Goal: Information Seeking & Learning: Learn about a topic

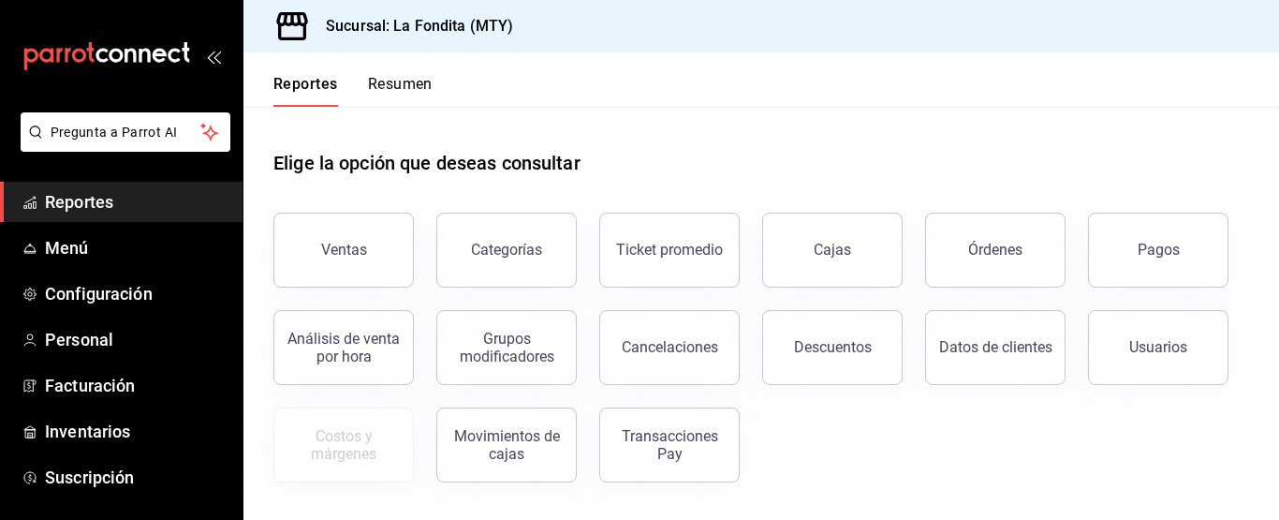
drag, startPoint x: 388, startPoint y: 250, endPoint x: 396, endPoint y: 256, distance: 10.1
click at [388, 250] on button "Ventas" at bounding box center [343, 250] width 140 height 75
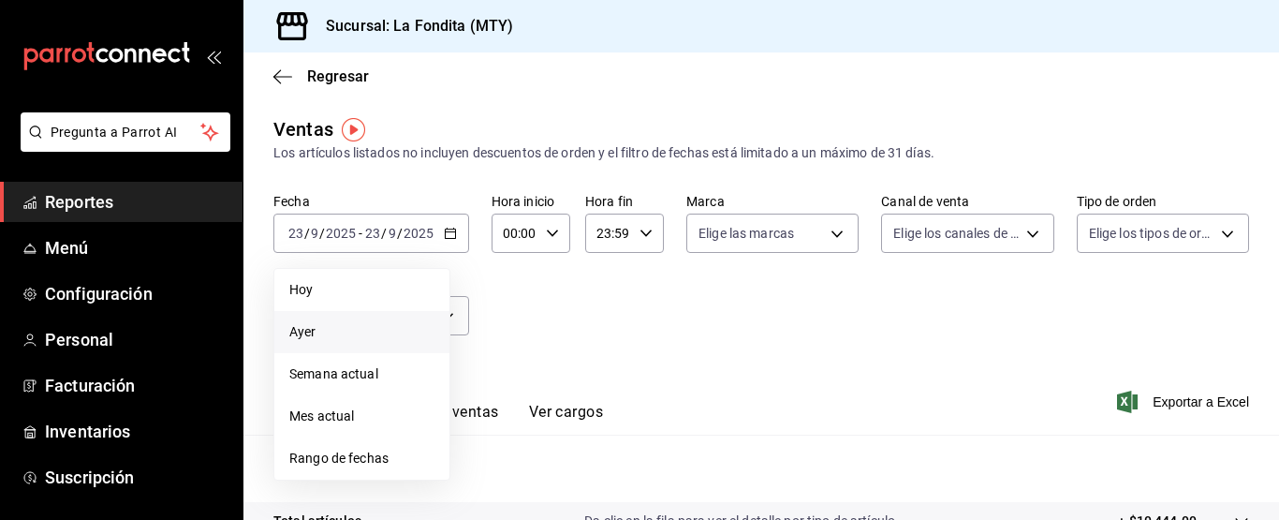
click at [311, 329] on span "Ayer" at bounding box center [361, 332] width 145 height 20
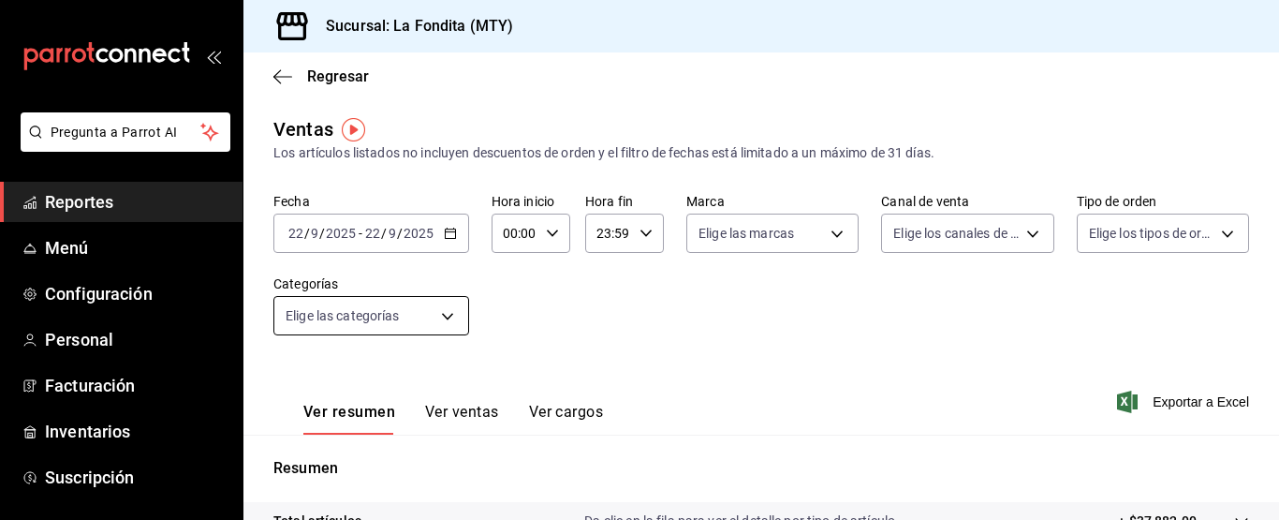
click at [450, 317] on body "Pregunta a Parrot AI Reportes Menú Configuración Personal Facturación Inventari…" at bounding box center [639, 260] width 1279 height 520
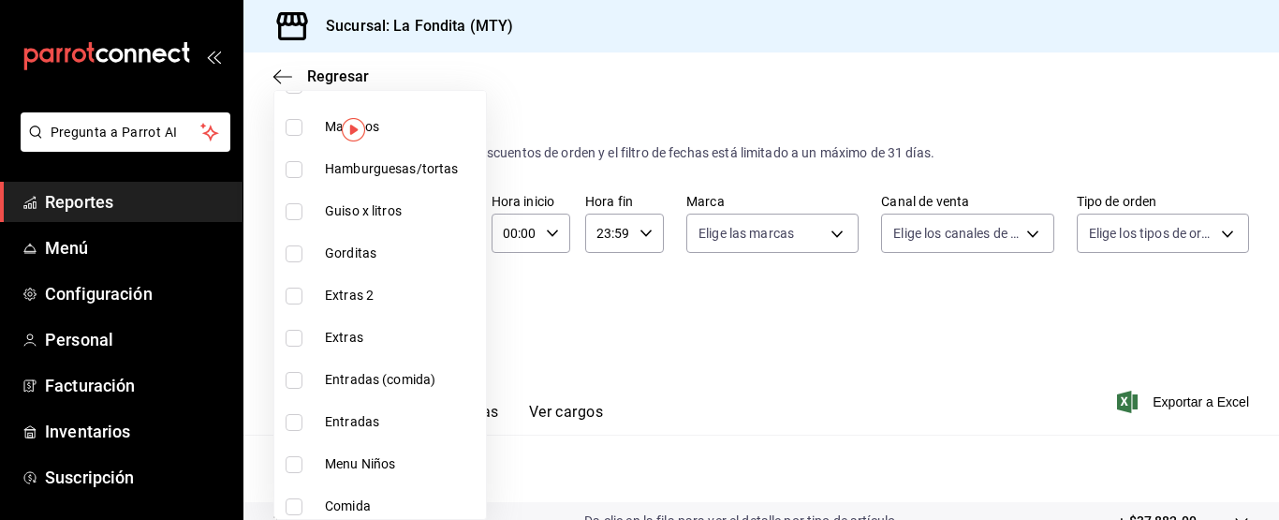
scroll to position [937, 0]
drag, startPoint x: 294, startPoint y: 211, endPoint x: 288, endPoint y: 243, distance: 32.3
click at [298, 214] on input "checkbox" at bounding box center [294, 210] width 17 height 17
checkbox input "true"
type input "54d96911-5596-4614-aae4-d05f2fd577fd"
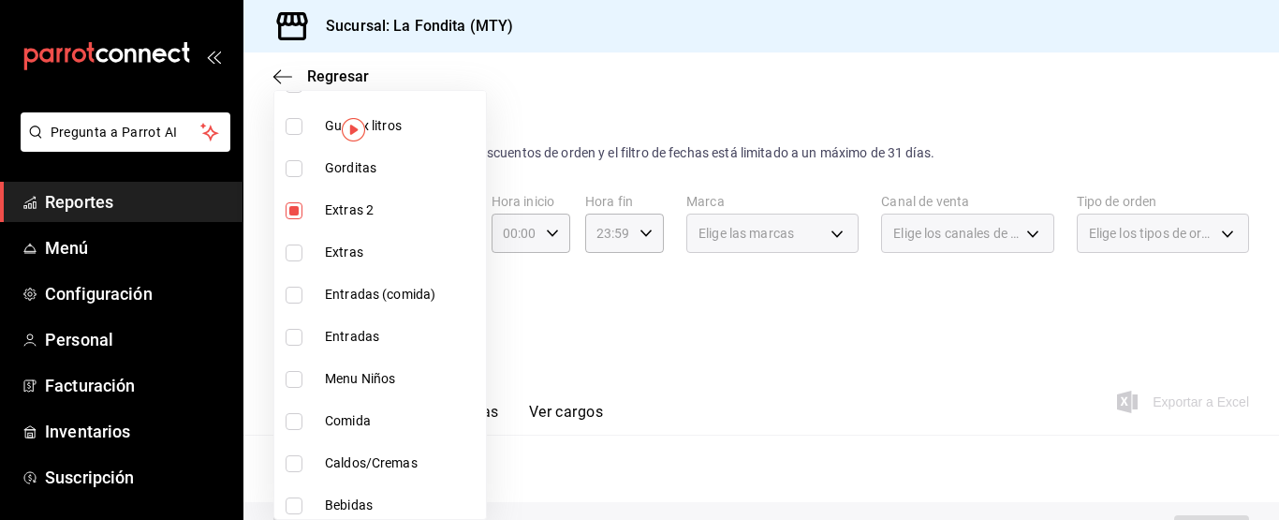
click at [297, 255] on input "checkbox" at bounding box center [294, 252] width 17 height 17
checkbox input "true"
type input "54d96911-5596-4614-aae4-d05f2fd577fd,c8fe9121-d86b-40f9-b62a-f34ba8d26f37"
click at [717, 331] on div at bounding box center [639, 260] width 1279 height 520
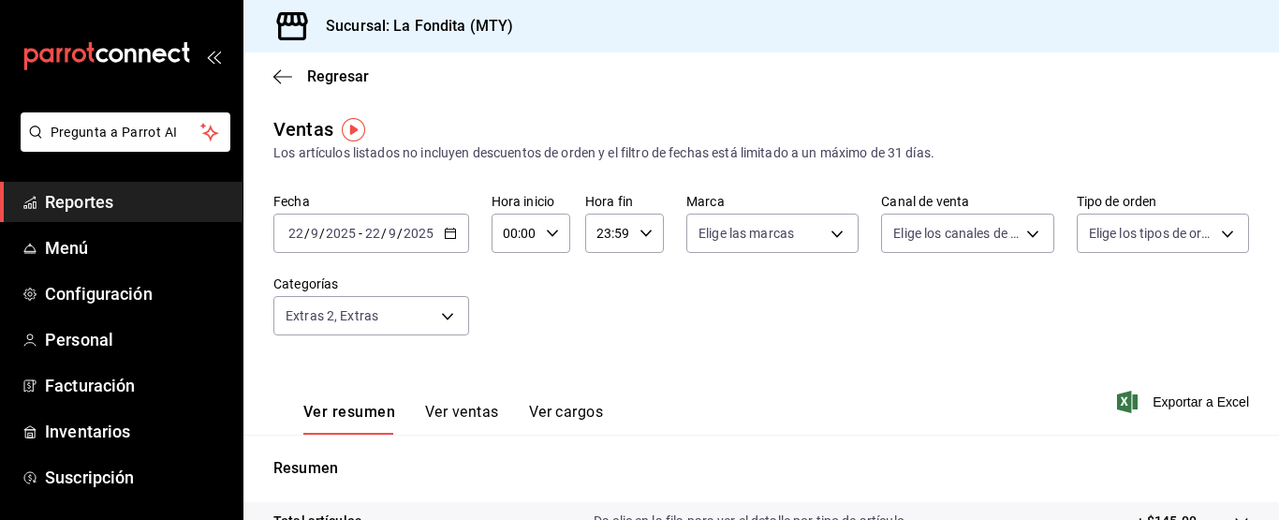
click at [476, 408] on button "Ver ventas" at bounding box center [462, 419] width 74 height 32
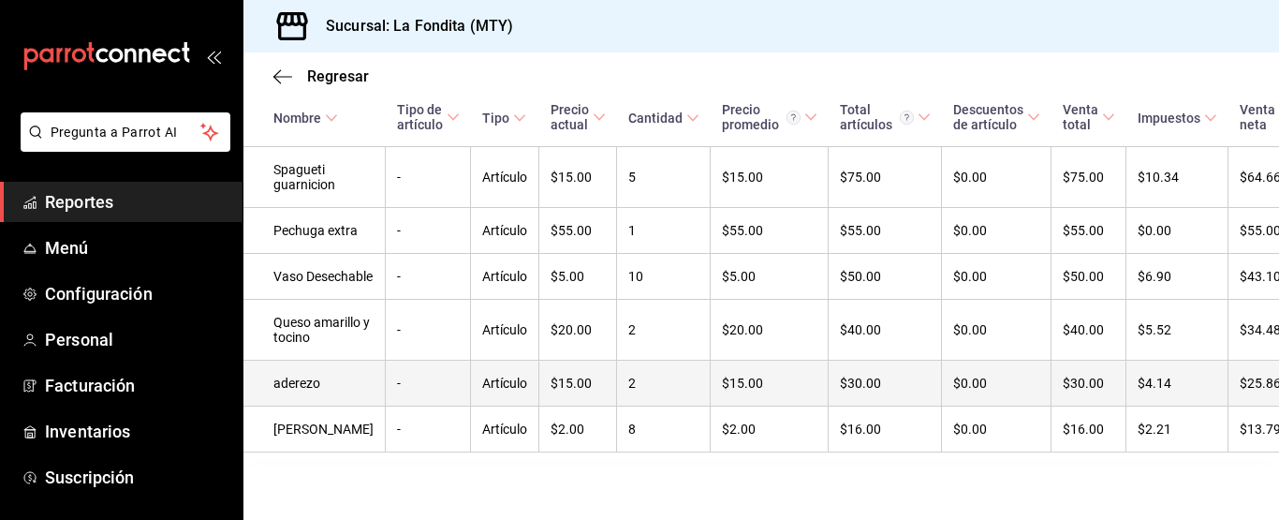
scroll to position [345, 0]
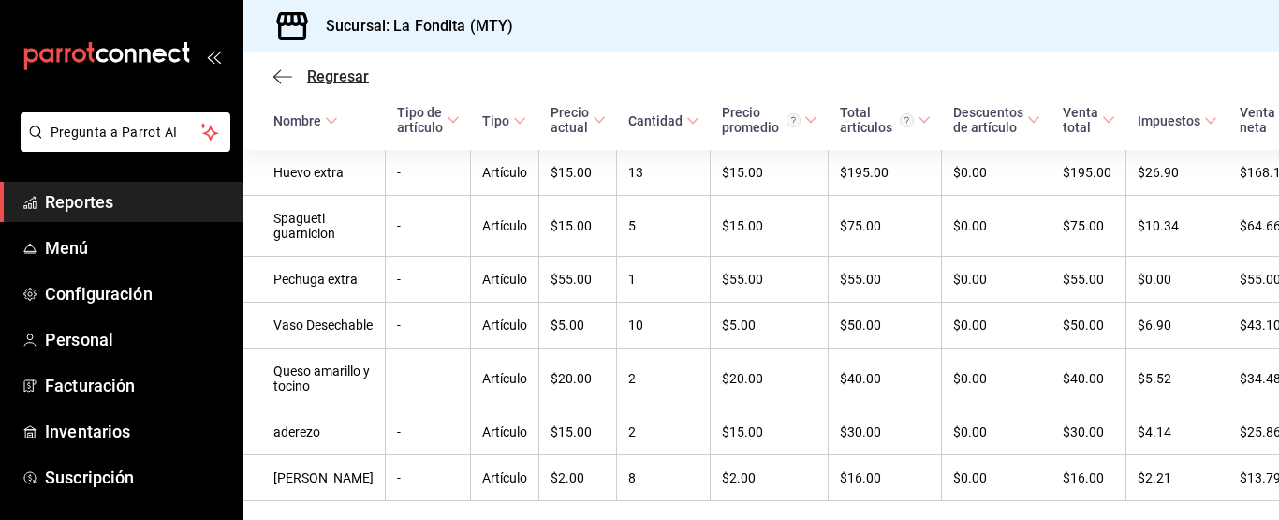
click at [319, 76] on span "Regresar" at bounding box center [338, 76] width 62 height 18
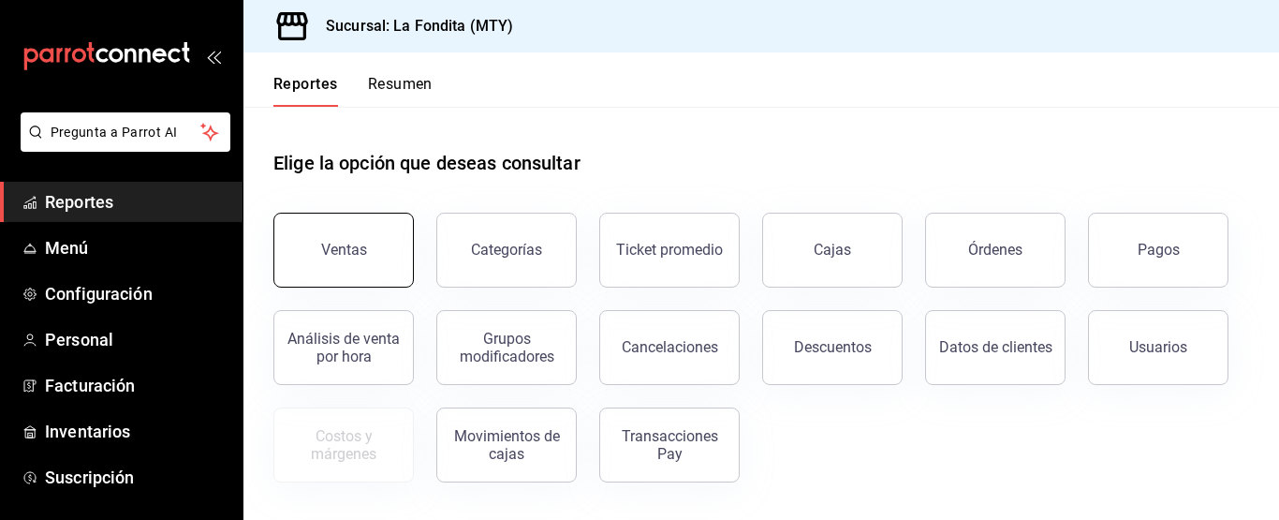
click at [402, 232] on button "Ventas" at bounding box center [343, 250] width 140 height 75
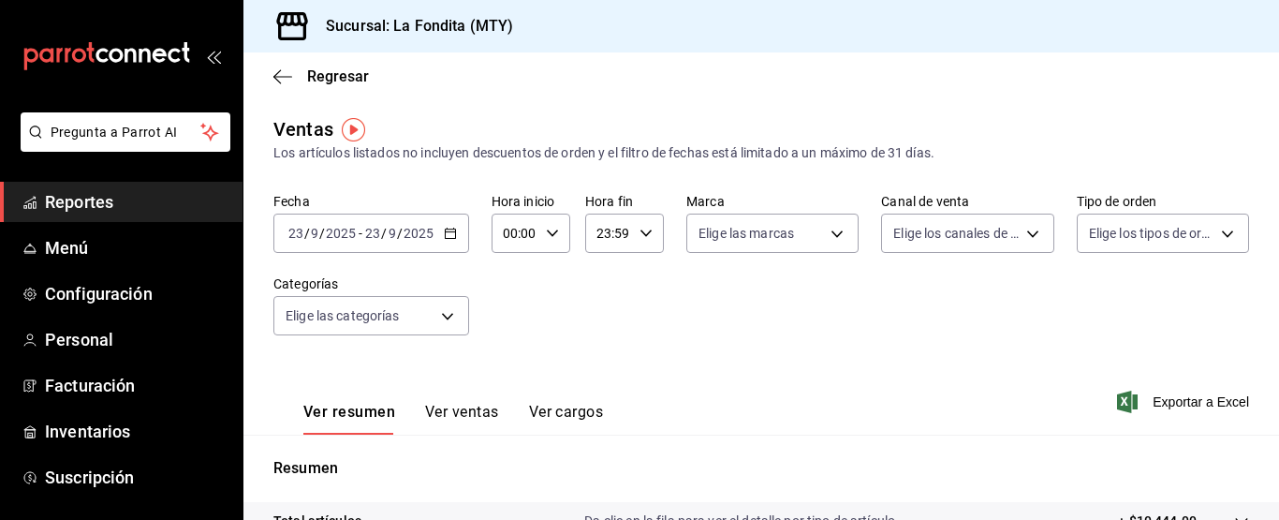
click at [451, 234] on icon "button" at bounding box center [450, 233] width 13 height 13
click at [453, 233] on icon "button" at bounding box center [450, 233] width 13 height 13
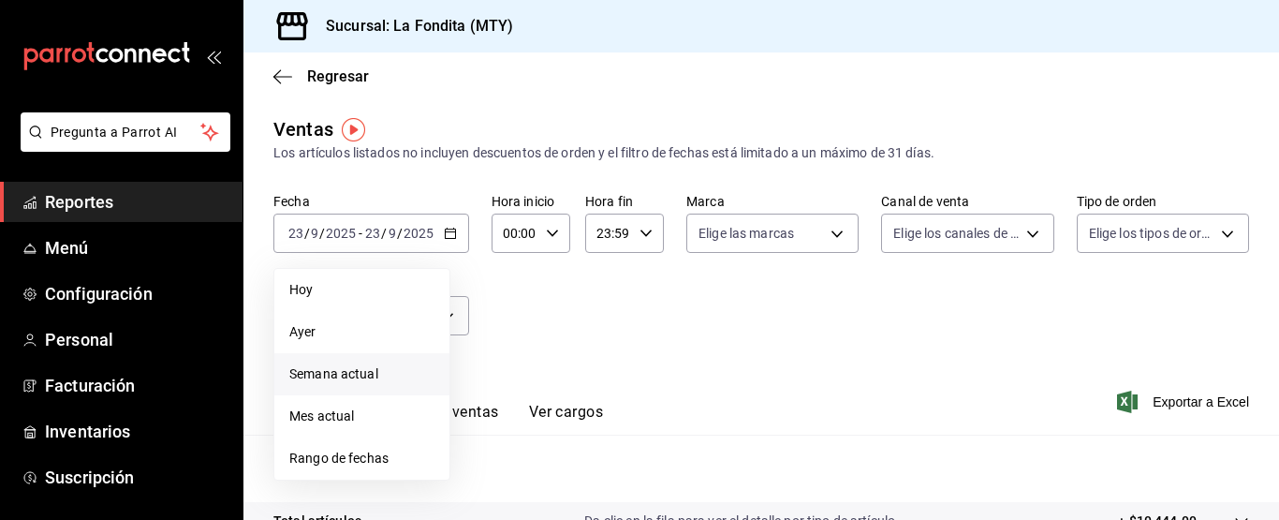
click at [373, 372] on span "Semana actual" at bounding box center [361, 374] width 145 height 20
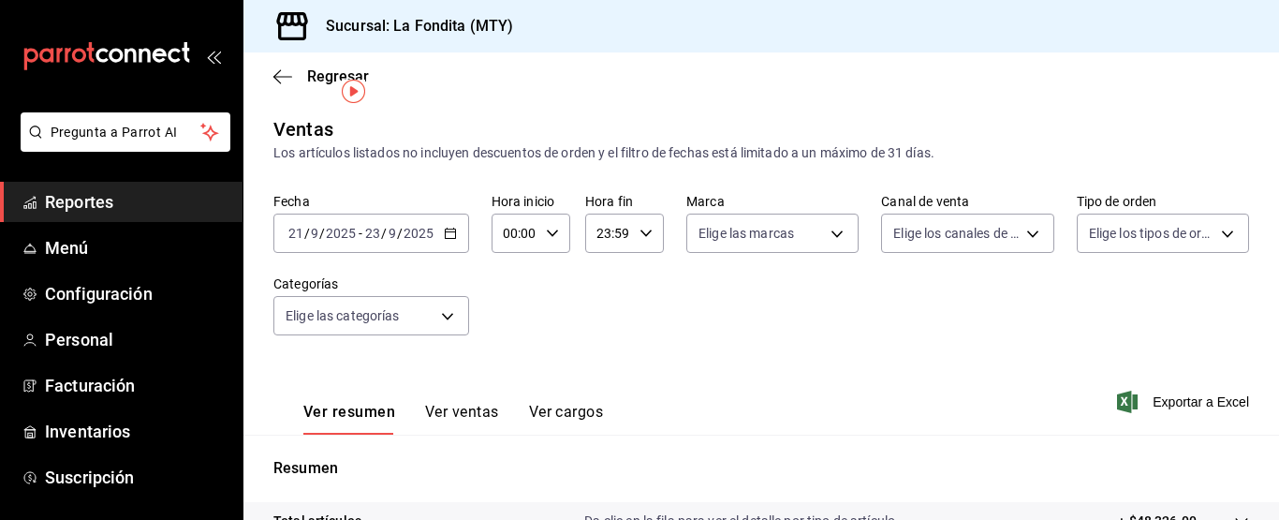
scroll to position [281, 0]
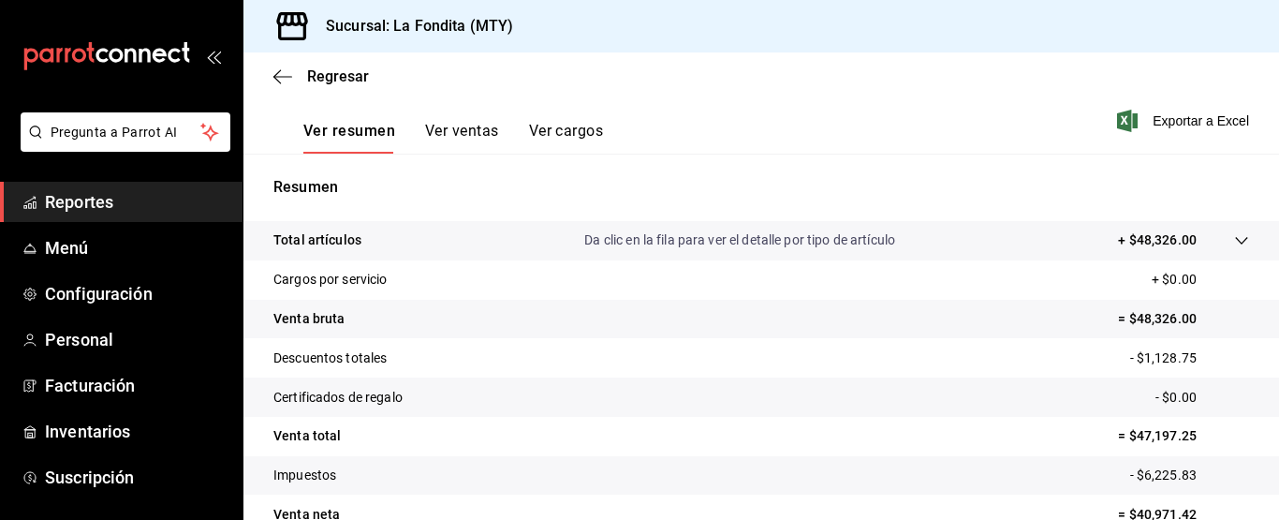
click at [462, 129] on button "Ver ventas" at bounding box center [462, 138] width 74 height 32
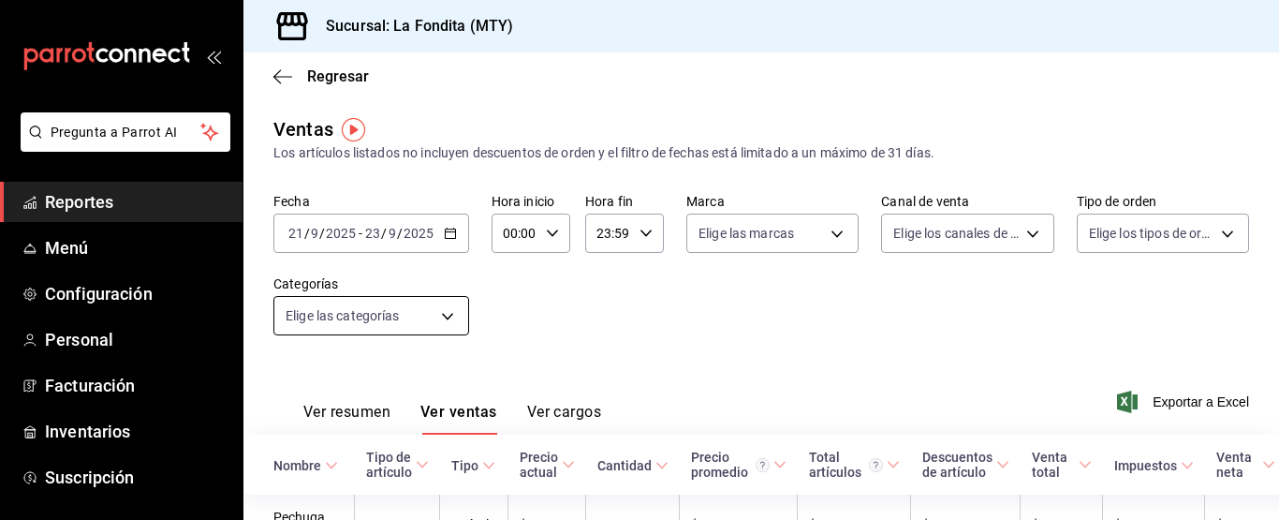
click at [449, 314] on body "Pregunta a Parrot AI Reportes Menú Configuración Personal Facturación Inventari…" at bounding box center [639, 260] width 1279 height 520
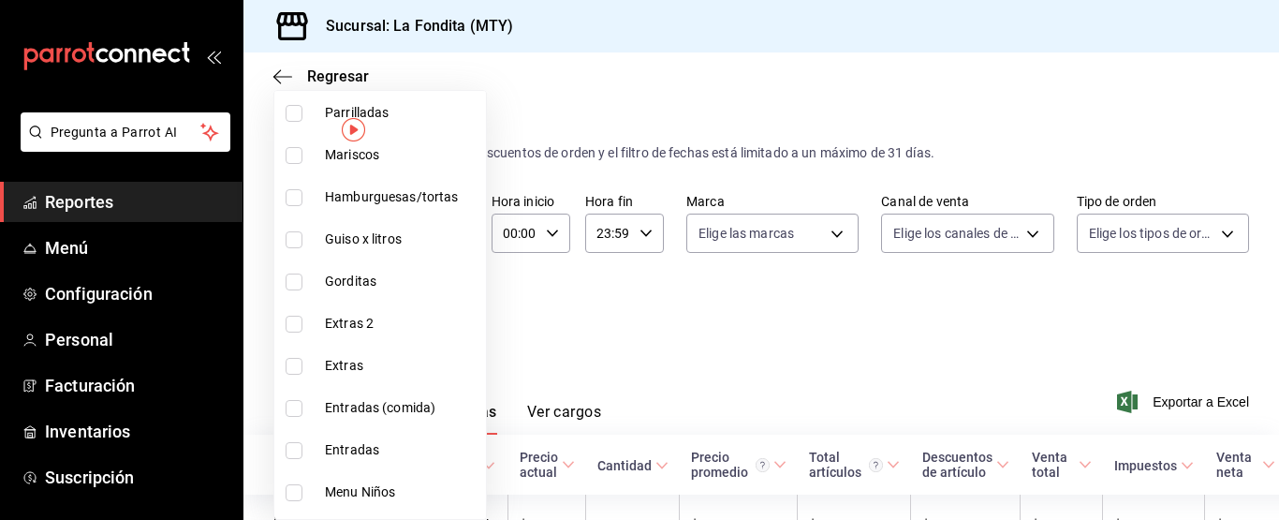
scroll to position [790, 0]
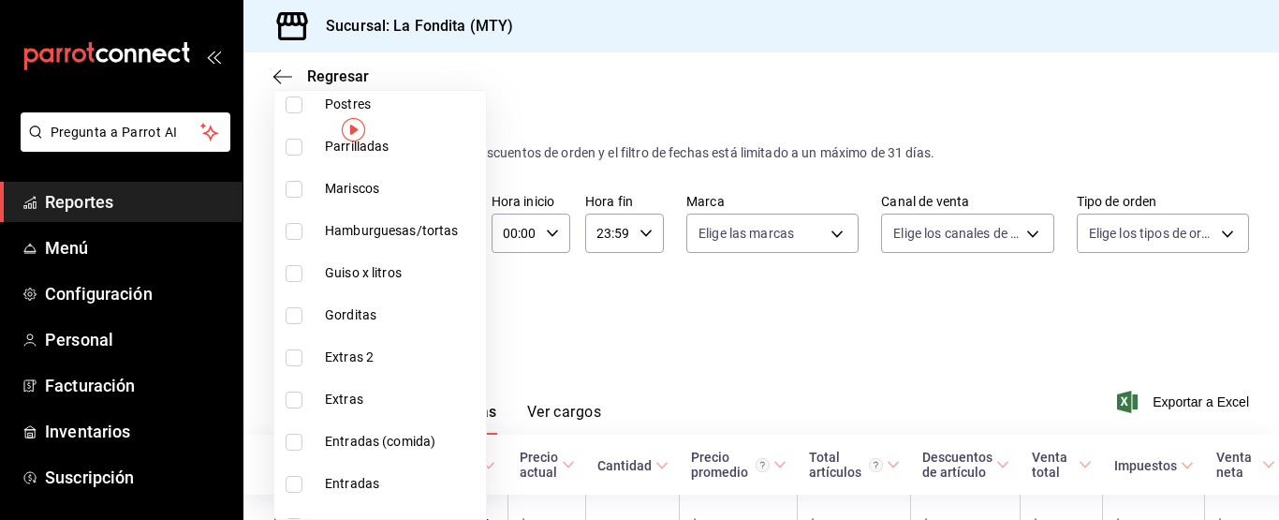
click at [295, 357] on input "checkbox" at bounding box center [294, 357] width 17 height 17
checkbox input "true"
type input "54d96911-5596-4614-aae4-d05f2fd577fd"
click at [296, 397] on input "checkbox" at bounding box center [294, 399] width 17 height 17
checkbox input "true"
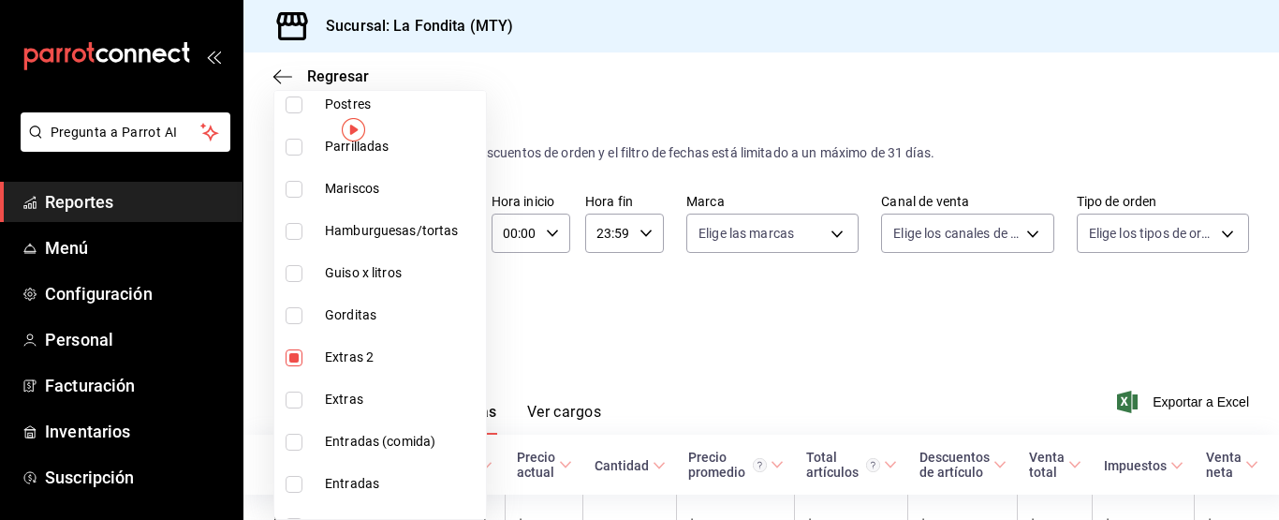
type input "54d96911-5596-4614-aae4-d05f2fd577fd,c8fe9121-d86b-40f9-b62a-f34ba8d26f37"
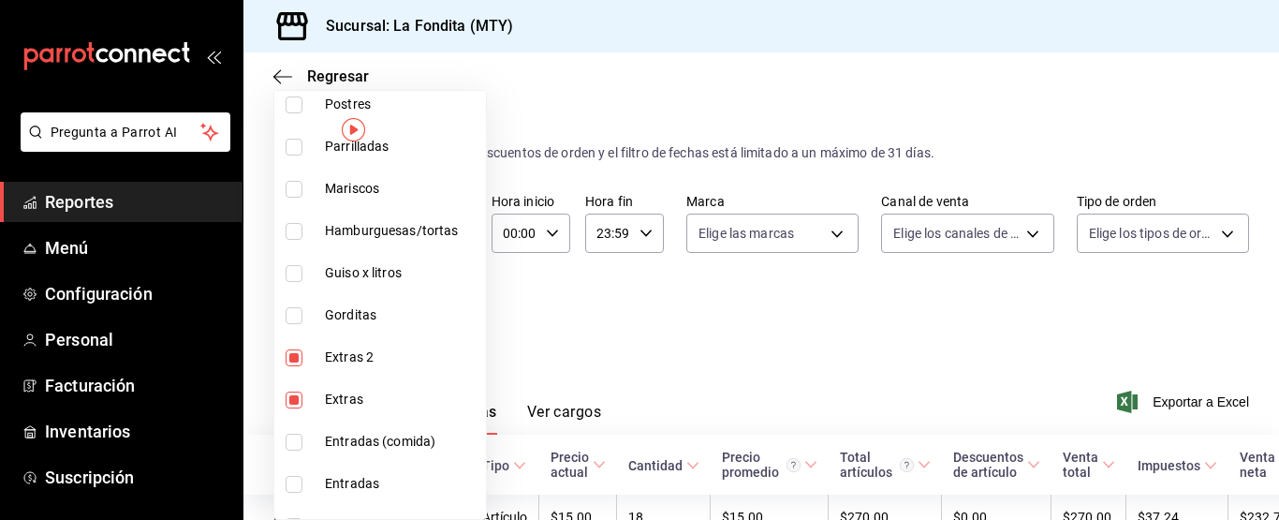
click at [754, 331] on div at bounding box center [639, 260] width 1279 height 520
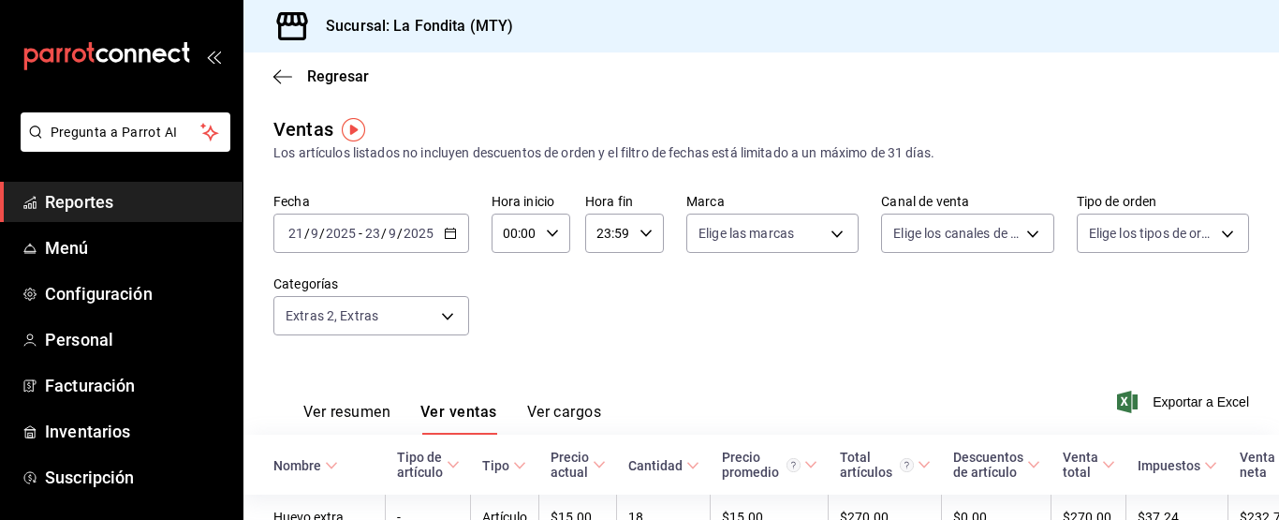
click at [449, 233] on icon "button" at bounding box center [450, 233] width 13 height 13
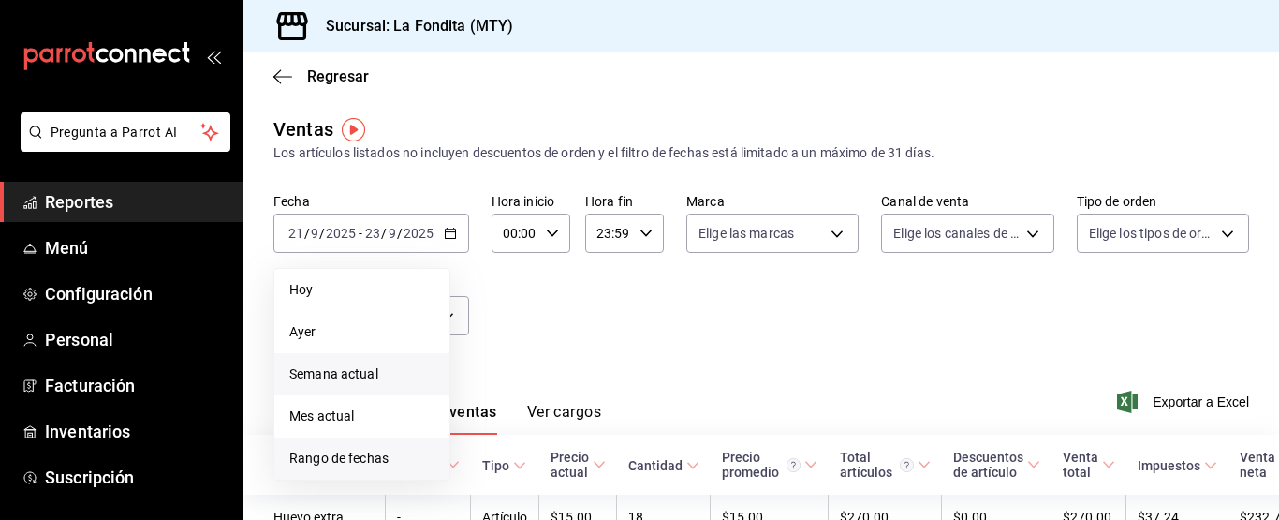
click at [349, 453] on span "Rango de fechas" at bounding box center [361, 459] width 145 height 20
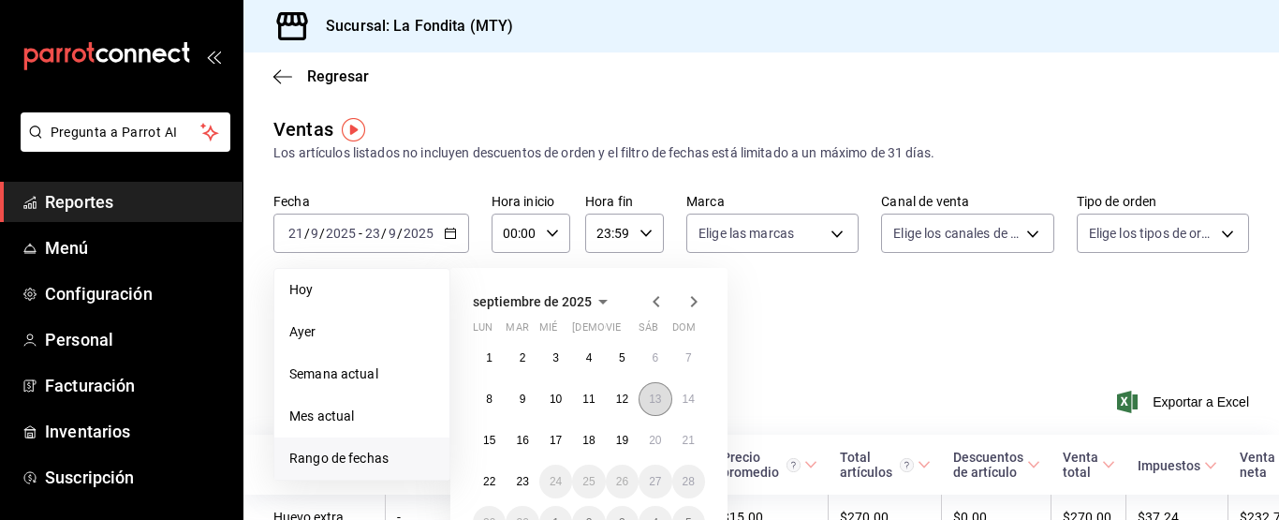
click at [654, 396] on abbr "13" at bounding box center [655, 398] width 12 height 13
click at [618, 439] on abbr "19" at bounding box center [622, 440] width 12 height 13
click at [618, 439] on th "Cantidad" at bounding box center [664, 465] width 94 height 60
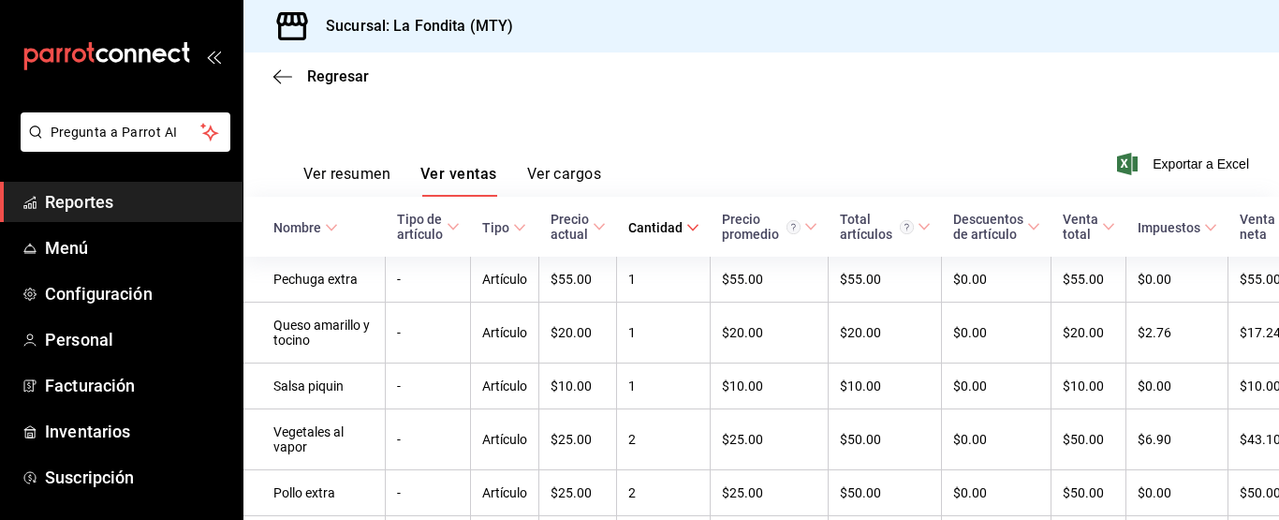
scroll to position [51, 0]
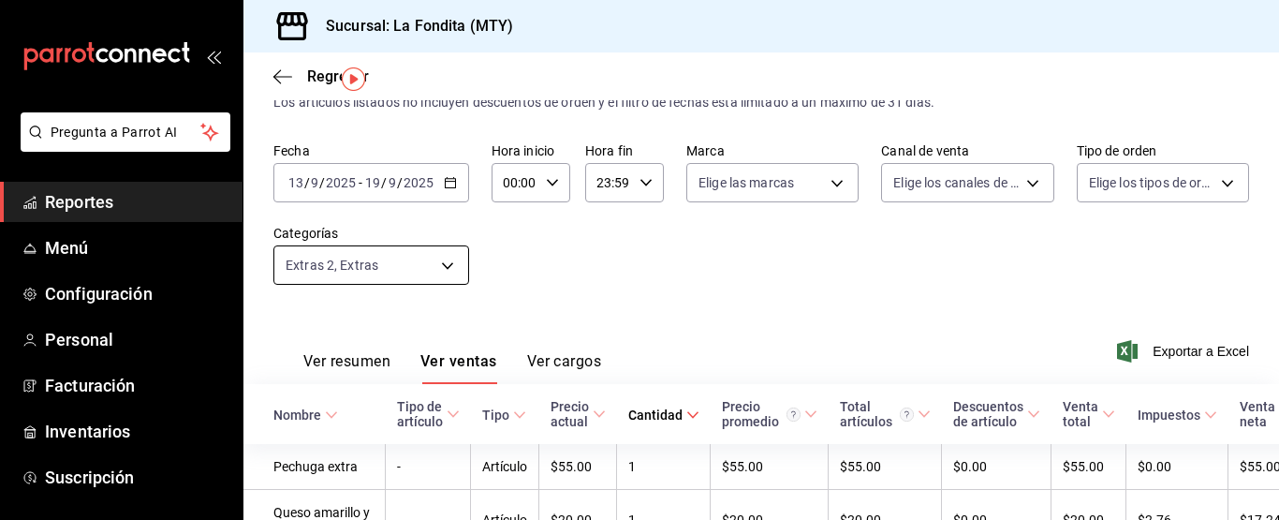
click at [450, 264] on body "Pregunta a Parrot AI Reportes Menú Configuración Personal Facturación Inventari…" at bounding box center [639, 260] width 1279 height 520
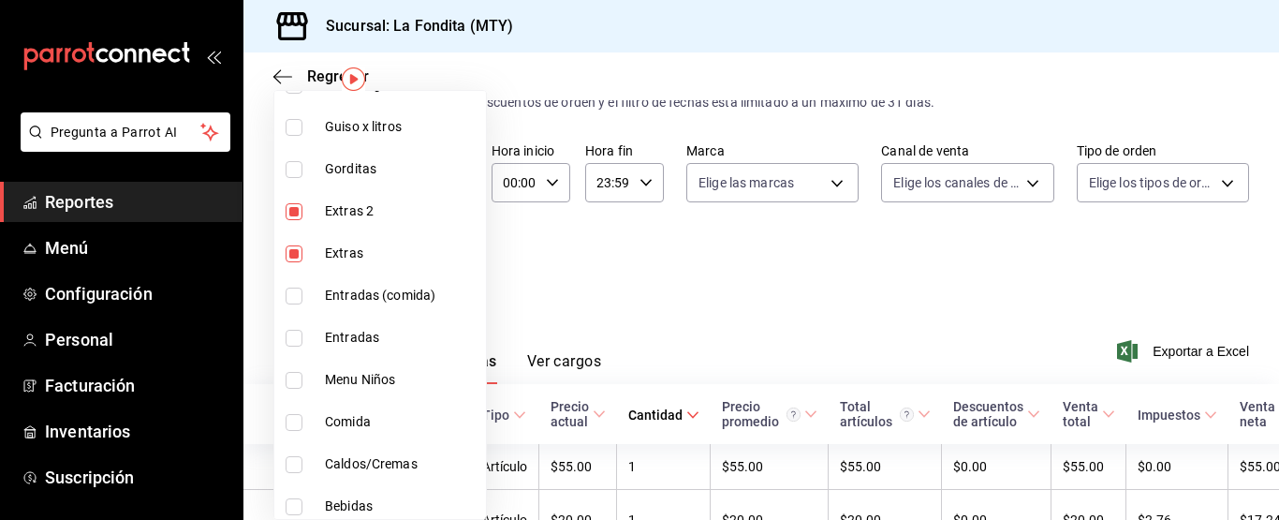
scroll to position [937, 0]
click at [716, 284] on div at bounding box center [639, 260] width 1279 height 520
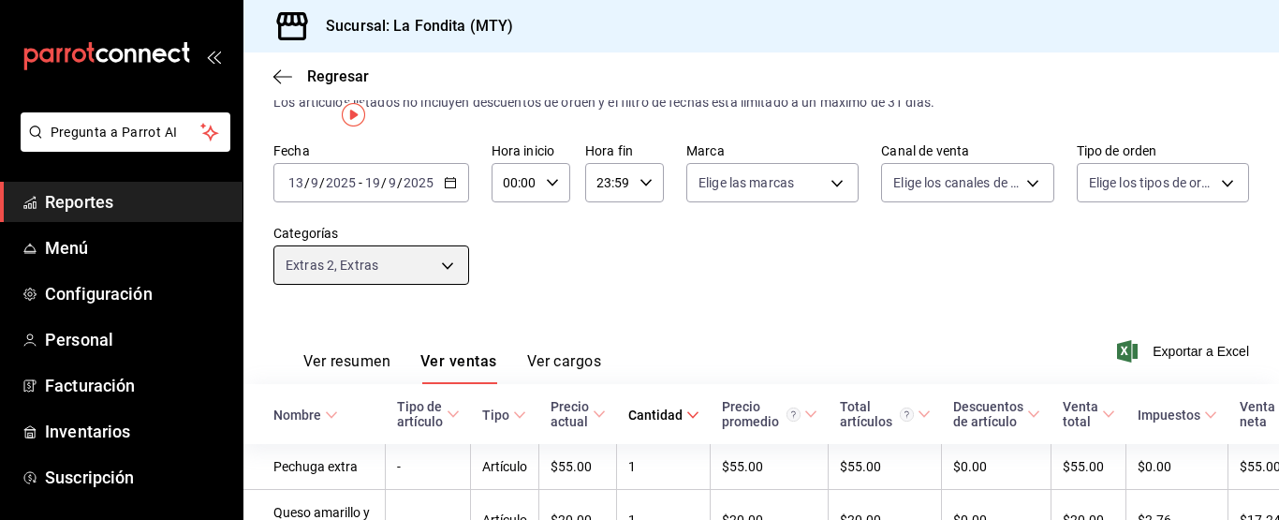
scroll to position [0, 0]
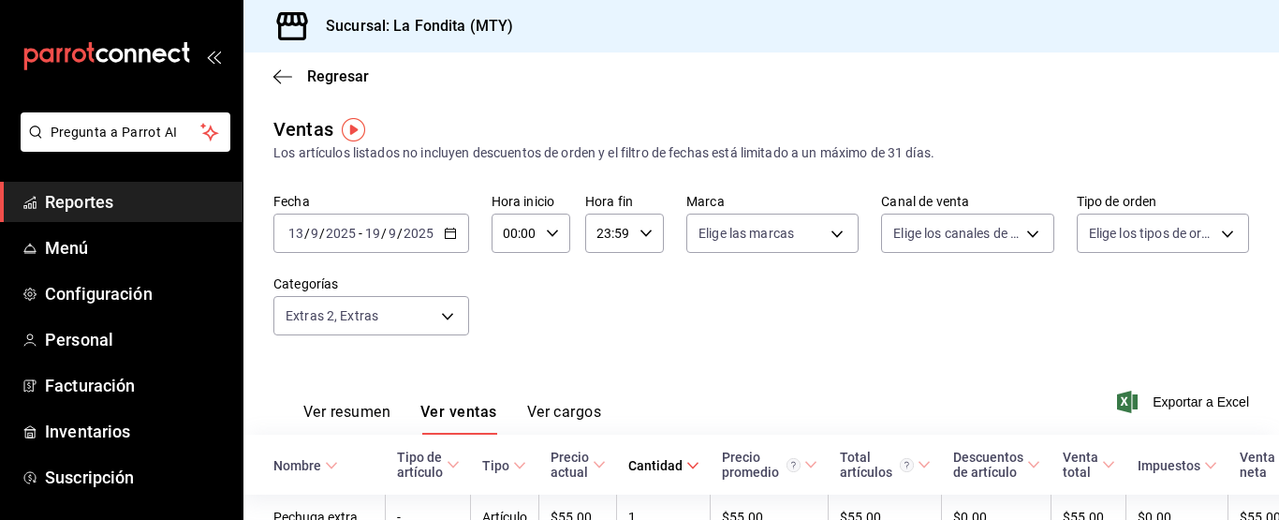
click at [447, 229] on \(Stroke\) "button" at bounding box center [447, 228] width 1 height 1
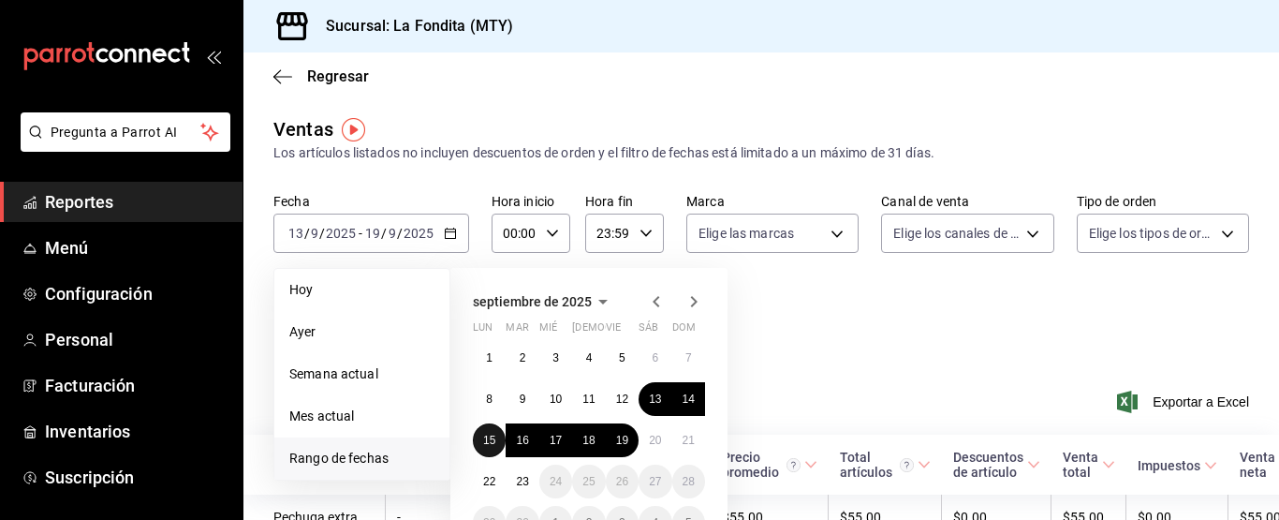
click at [492, 436] on abbr "15" at bounding box center [489, 440] width 12 height 13
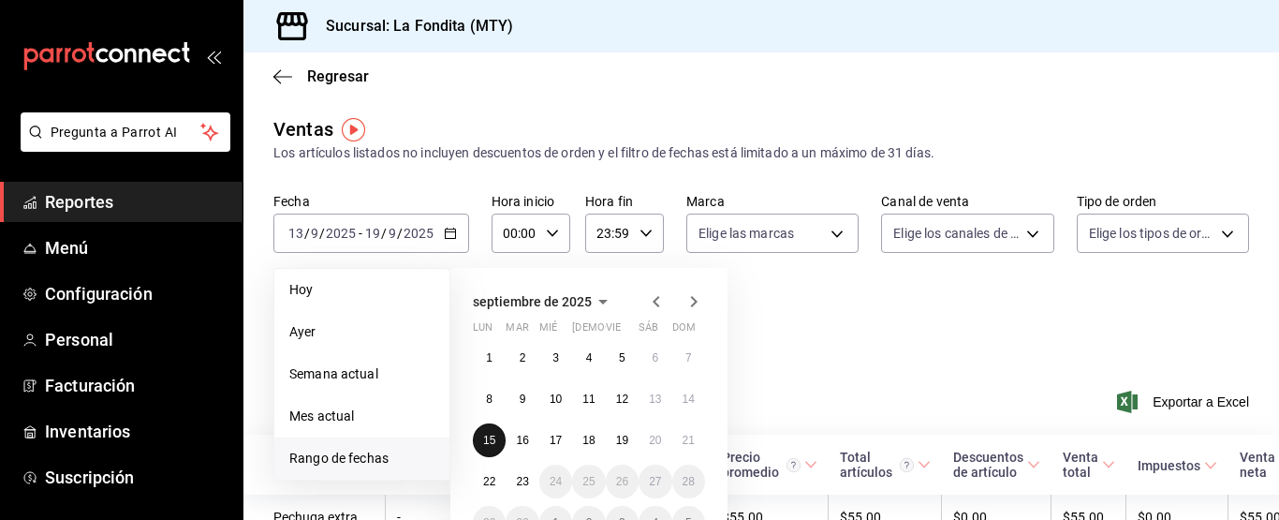
click at [494, 437] on abbr "15" at bounding box center [489, 440] width 12 height 13
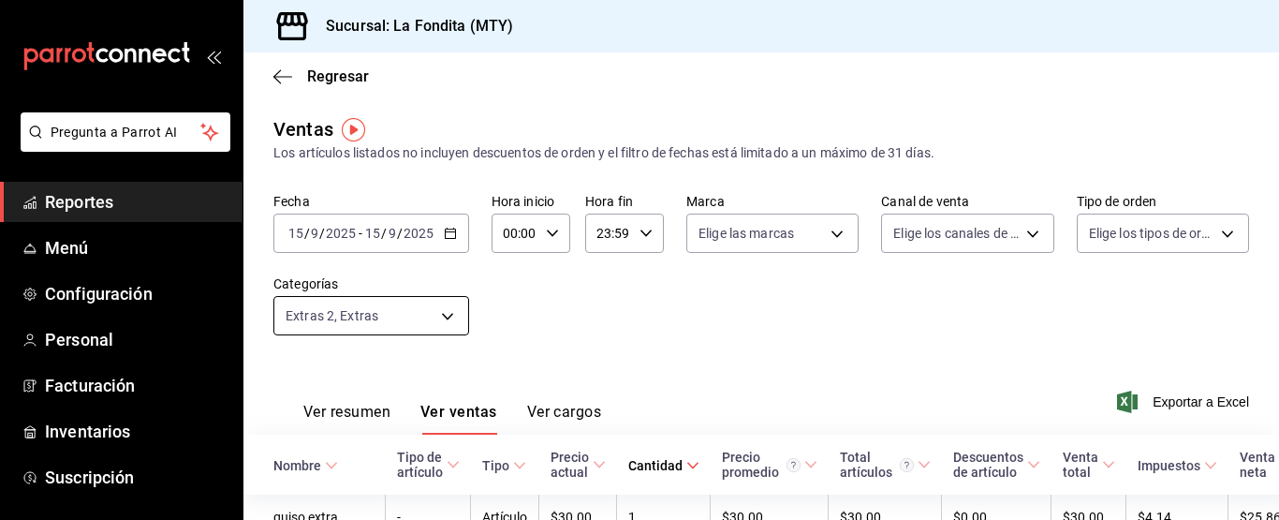
click at [450, 318] on body "Pregunta a Parrot AI Reportes Menú Configuración Personal Facturación Inventari…" at bounding box center [639, 260] width 1279 height 520
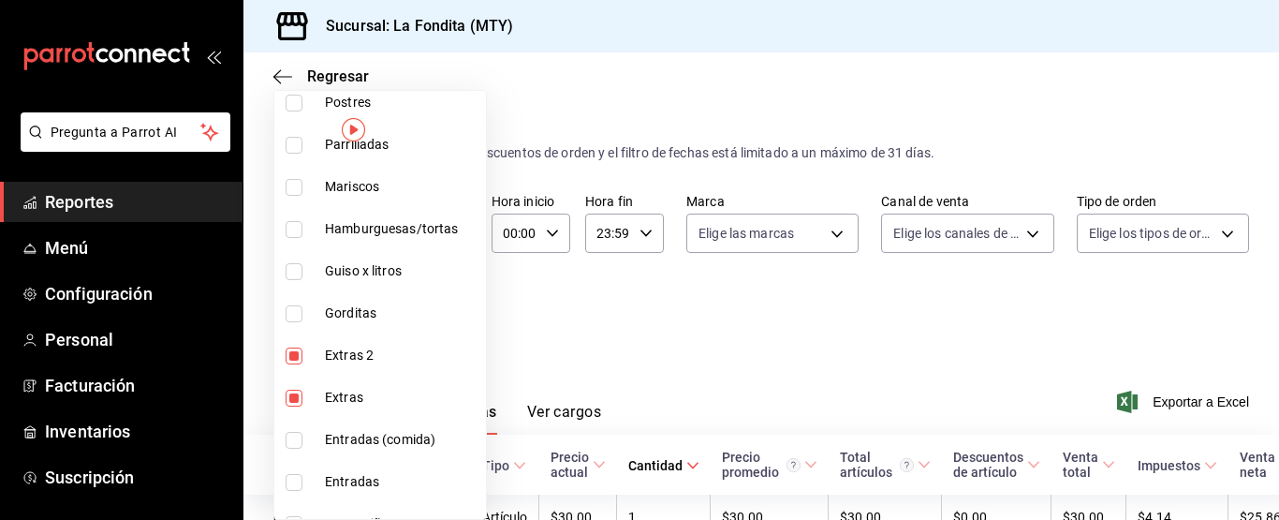
scroll to position [843, 0]
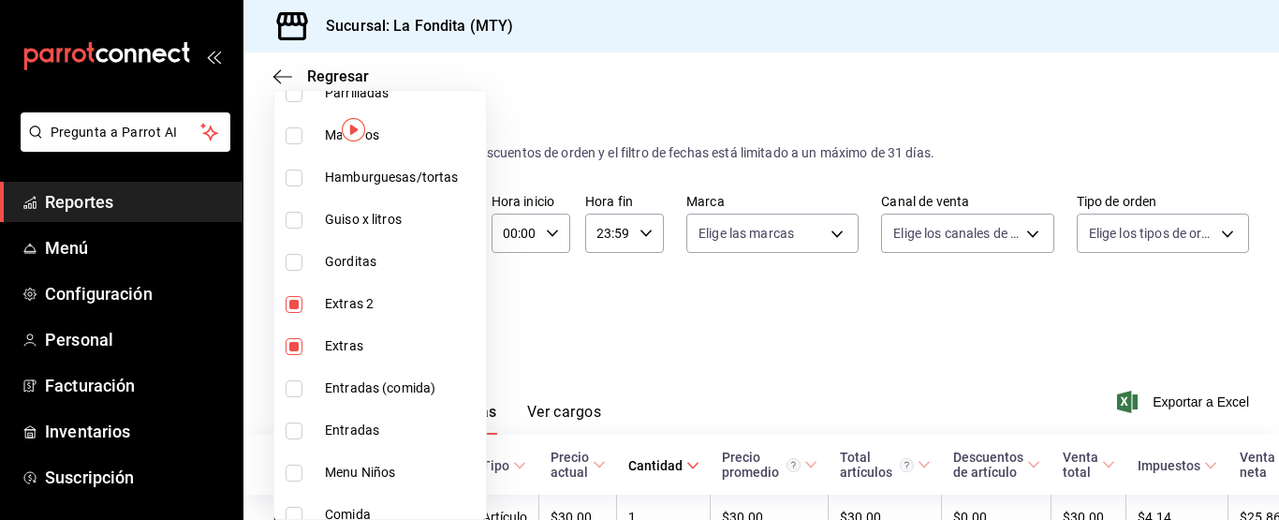
click at [699, 318] on div at bounding box center [639, 260] width 1279 height 520
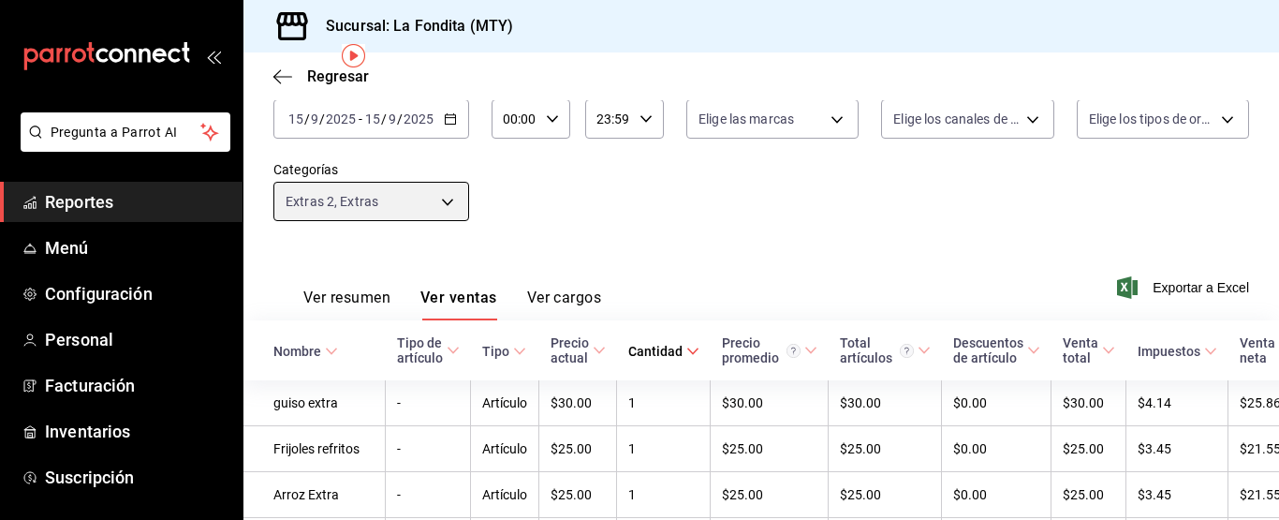
scroll to position [0, 0]
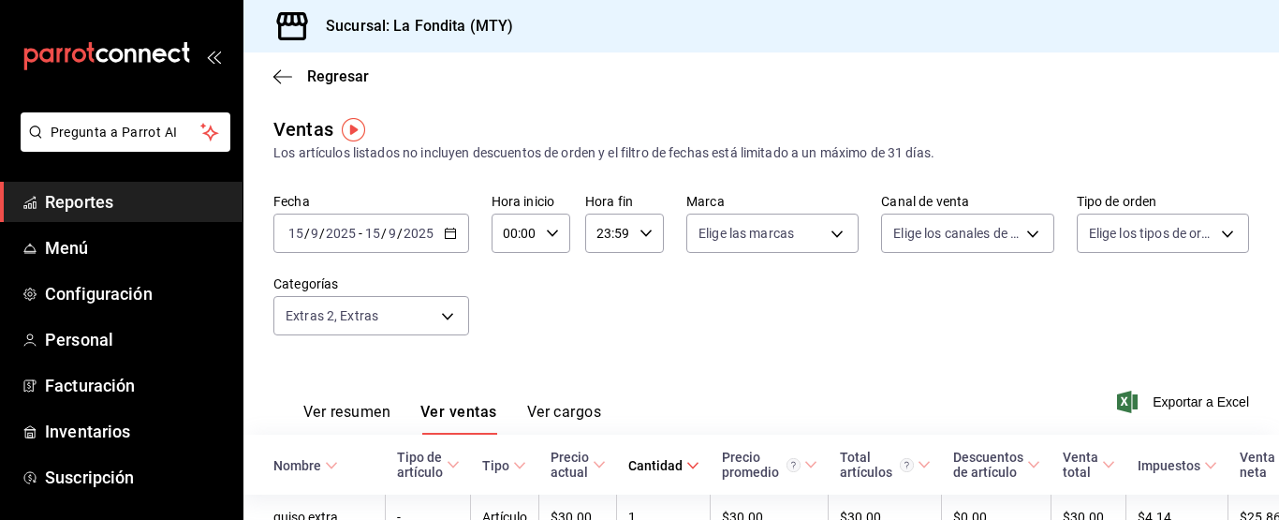
click at [1189, 90] on div "Regresar" at bounding box center [762, 76] width 1036 height 48
drag, startPoint x: 1076, startPoint y: 339, endPoint x: 1103, endPoint y: 301, distance: 47.0
click at [1101, 306] on div "Fecha 2025-09-15 15 / 9 / 2025 - 2025-09-15 15 / 9 / 2025 Hora inicio 00:00 Hor…" at bounding box center [761, 275] width 976 height 165
click at [447, 235] on icon "button" at bounding box center [450, 233] width 13 height 13
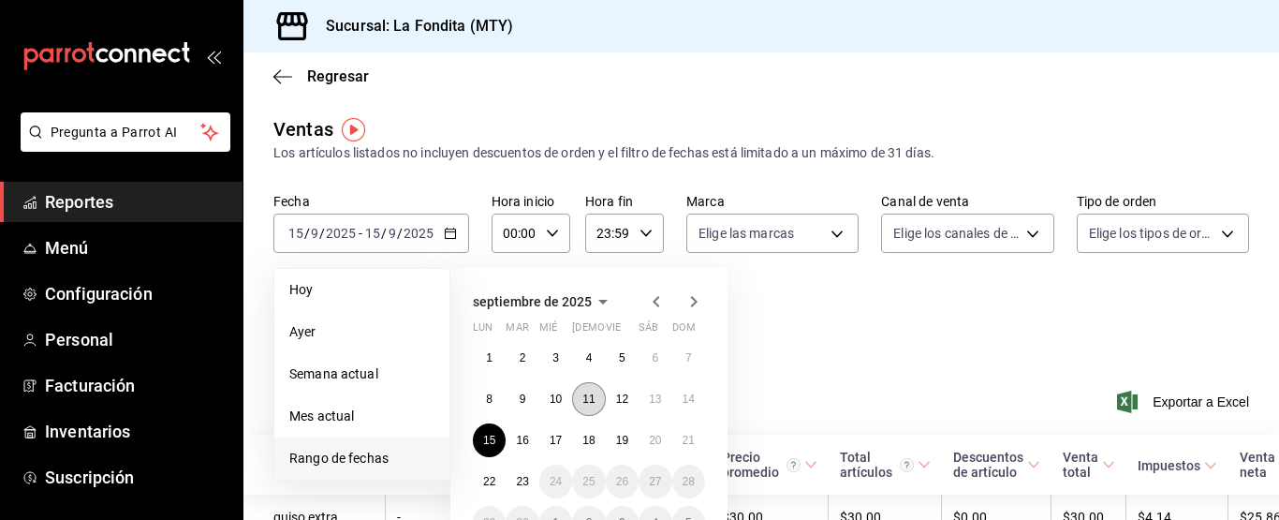
click at [587, 395] on abbr "11" at bounding box center [589, 398] width 12 height 13
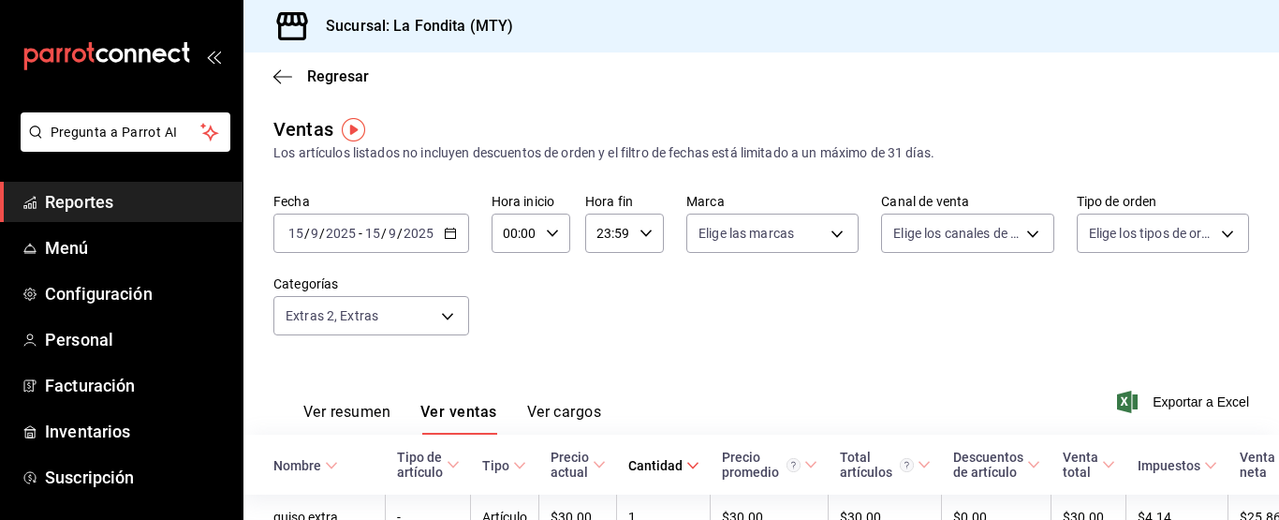
click at [454, 233] on icon "button" at bounding box center [450, 233] width 13 height 13
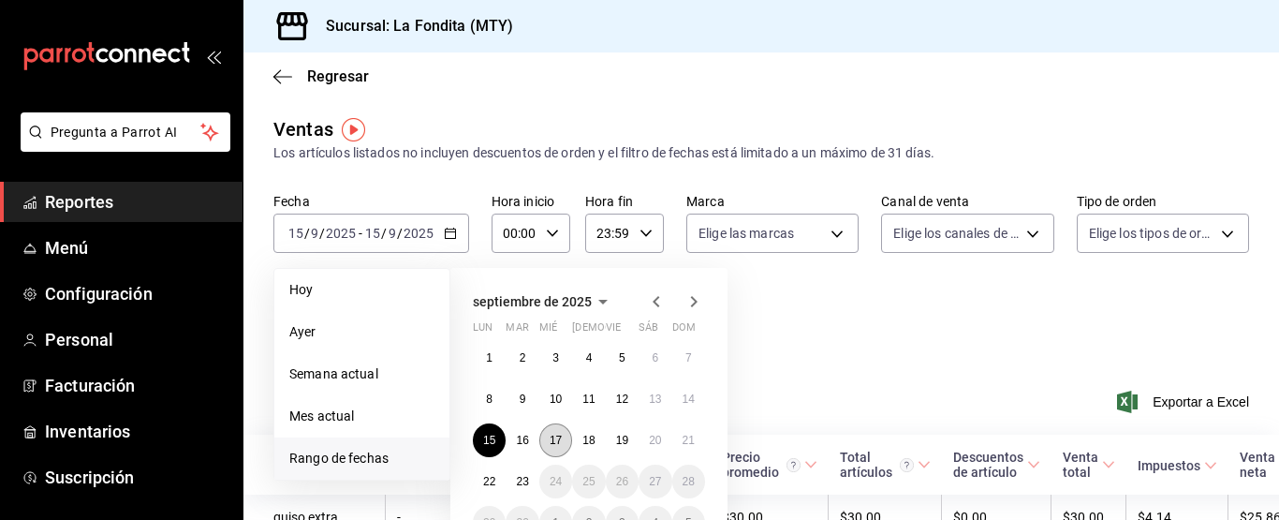
click at [560, 433] on button "17" at bounding box center [555, 440] width 33 height 34
click at [560, 435] on button "17" at bounding box center [555, 440] width 33 height 34
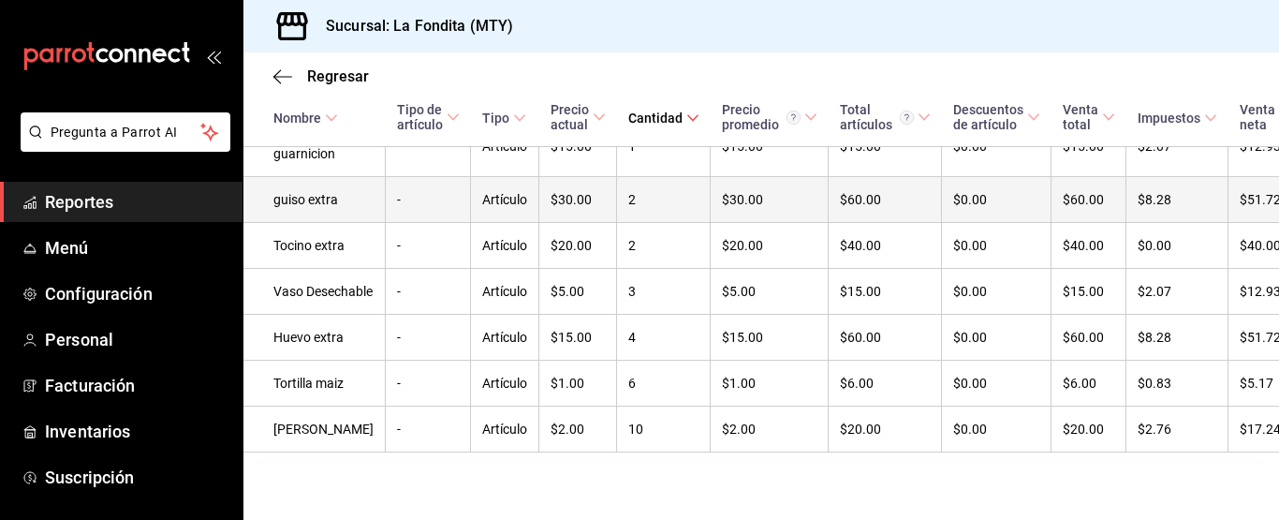
scroll to position [656, 0]
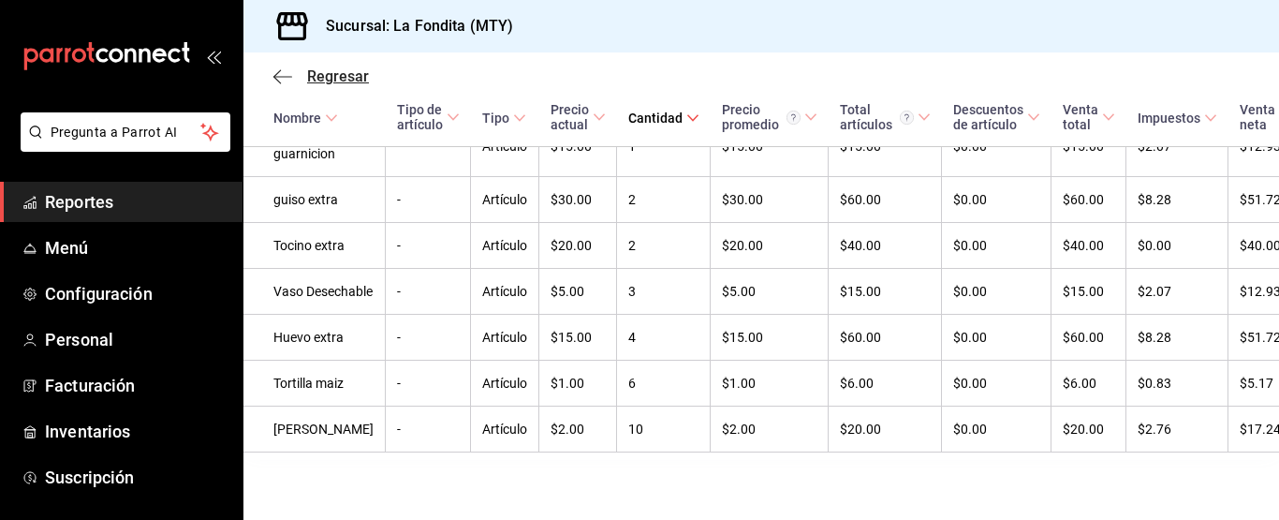
click at [282, 76] on icon "button" at bounding box center [282, 76] width 19 height 1
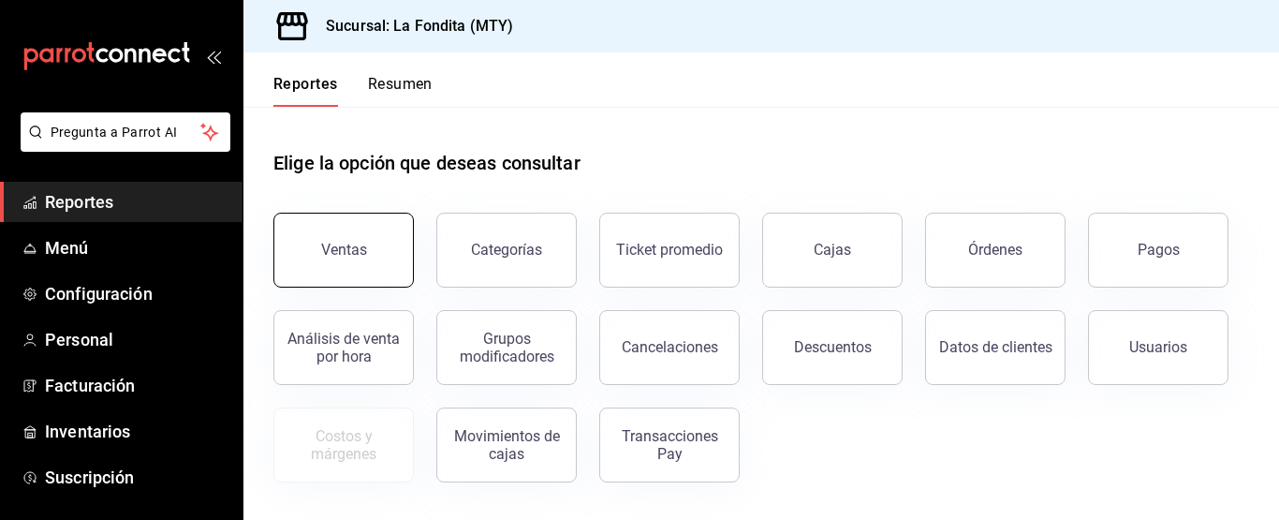
click at [343, 225] on button "Ventas" at bounding box center [343, 250] width 140 height 75
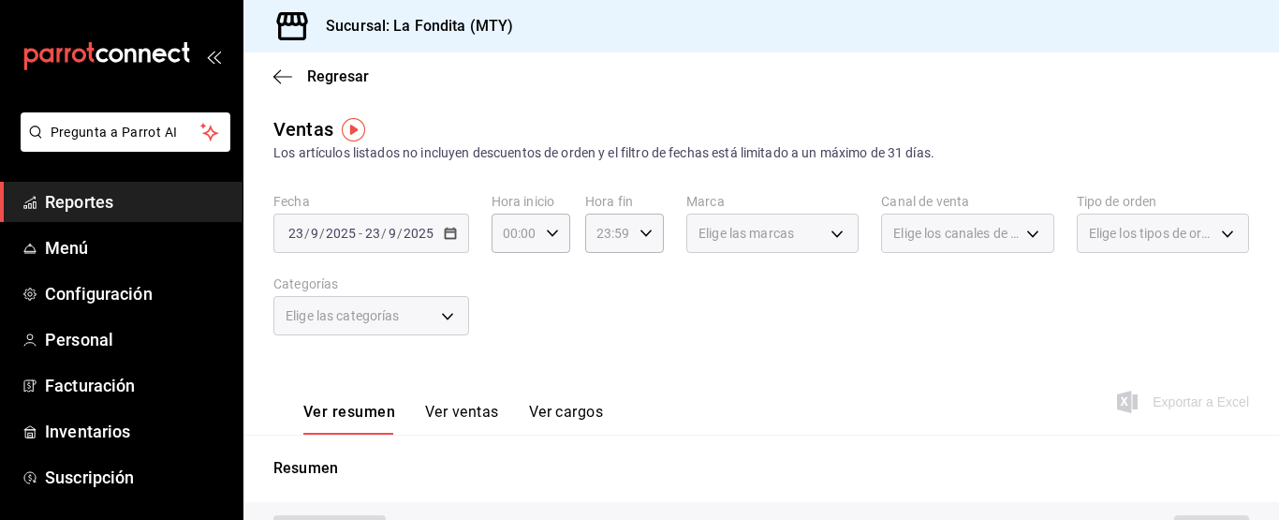
click at [441, 312] on body "Pregunta a Parrot AI Reportes Menú Configuración Personal Facturación Inventari…" at bounding box center [639, 260] width 1279 height 520
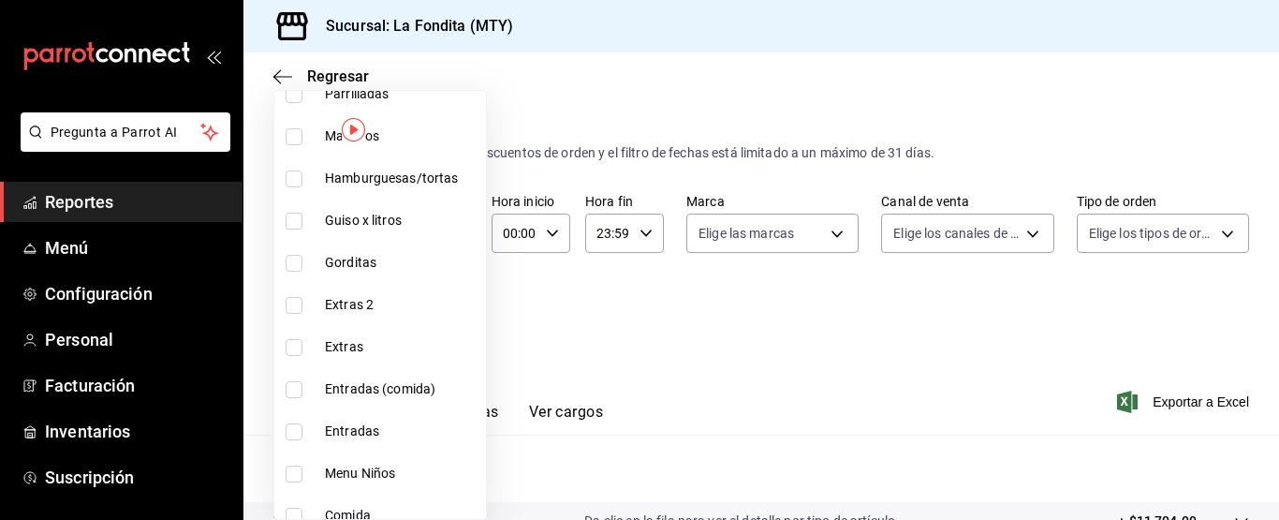
scroll to position [843, 0]
click at [294, 302] on input "checkbox" at bounding box center [294, 304] width 17 height 17
checkbox input "true"
type input "54d96911-5596-4614-aae4-d05f2fd577fd"
click at [289, 346] on input "checkbox" at bounding box center [294, 346] width 17 height 17
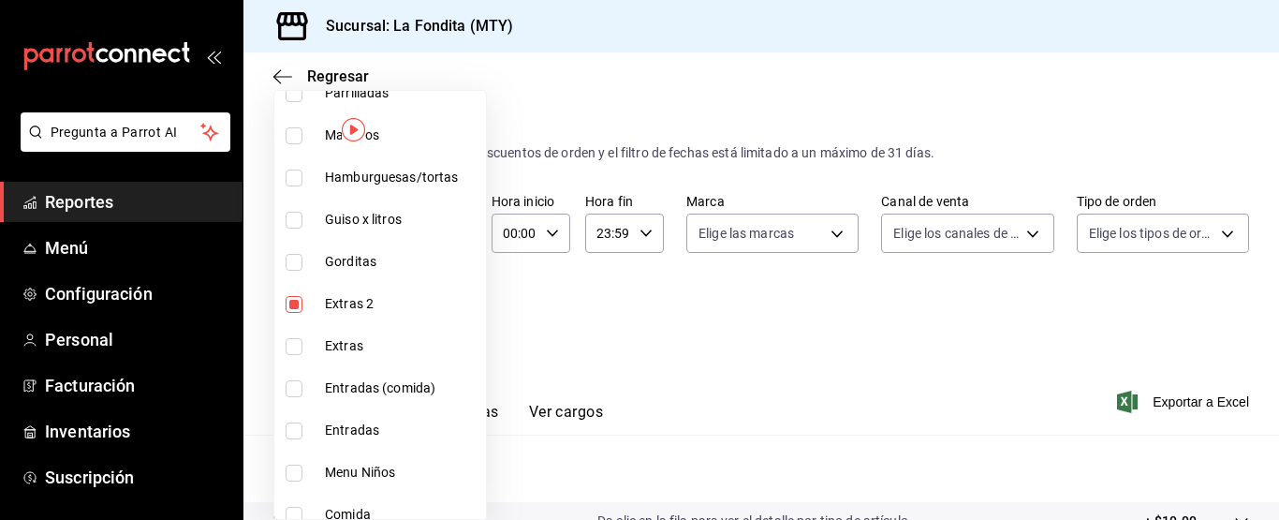
checkbox input "true"
type input "54d96911-5596-4614-aae4-d05f2fd577fd,c8fe9121-d86b-40f9-b62a-f34ba8d26f37"
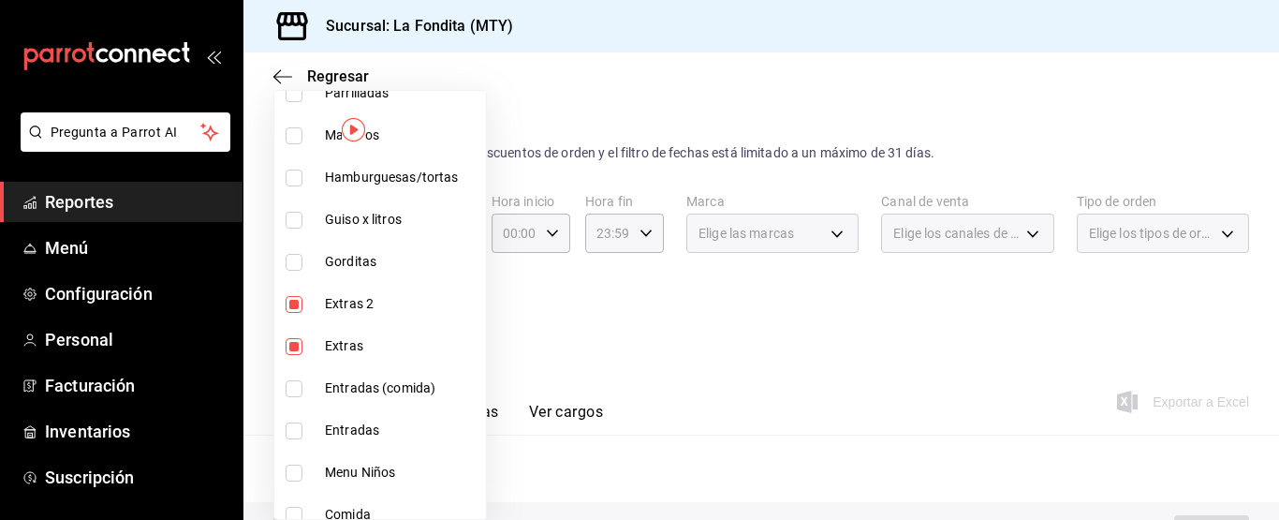
click at [724, 306] on div at bounding box center [639, 260] width 1279 height 520
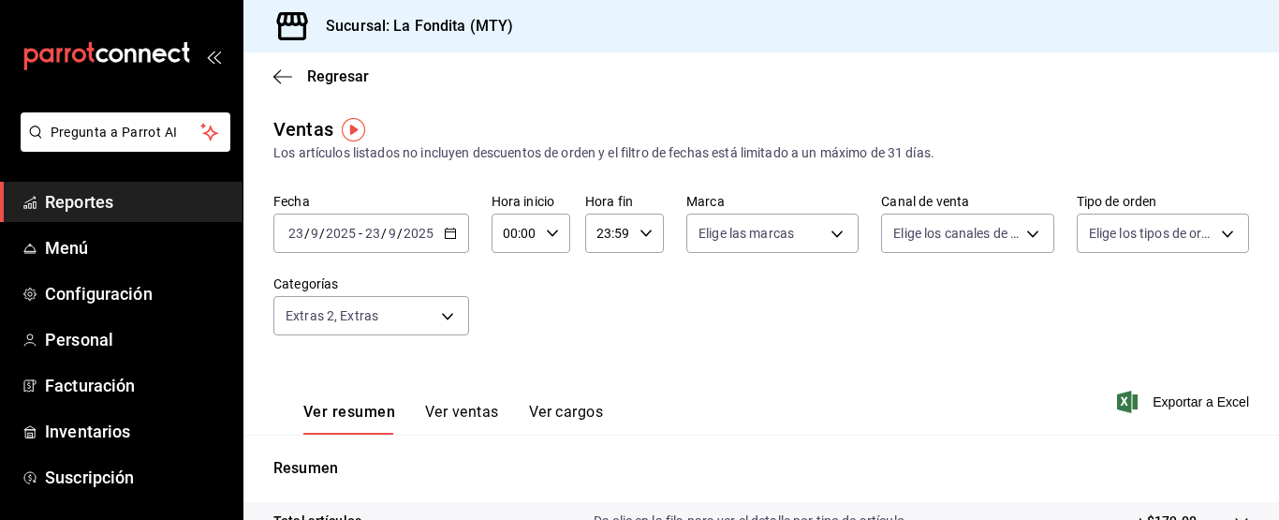
click at [449, 229] on icon "button" at bounding box center [450, 233] width 13 height 13
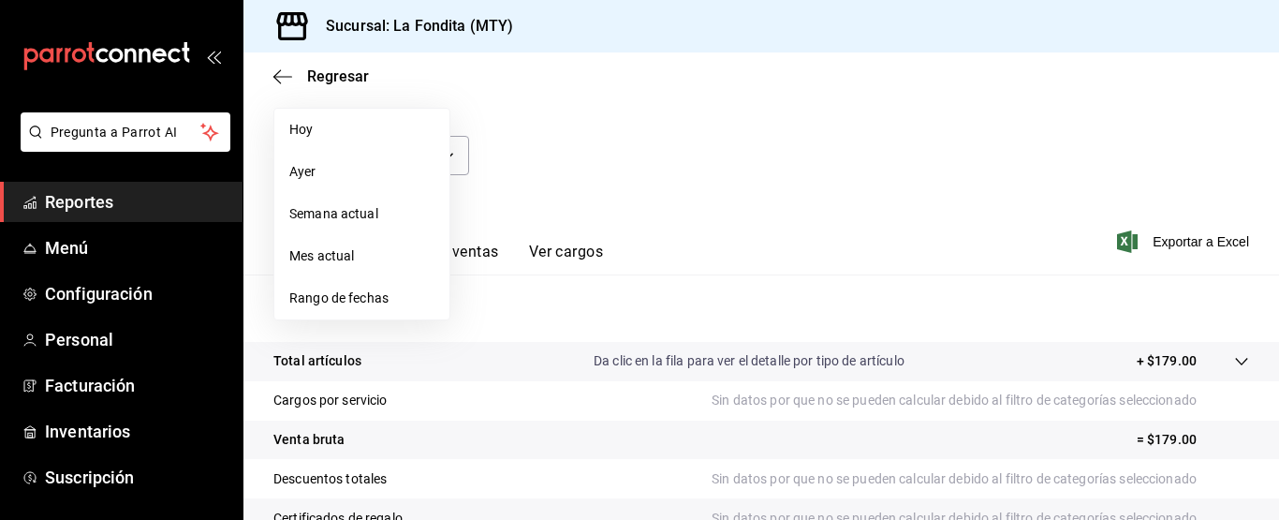
scroll to position [187, 0]
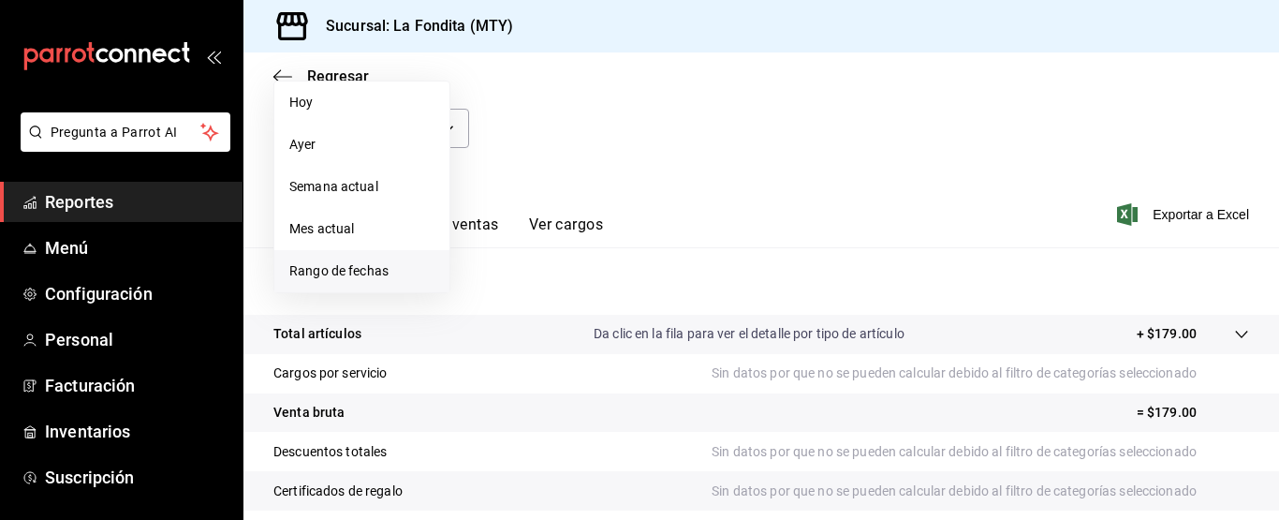
click at [371, 275] on span "Rango de fechas" at bounding box center [361, 271] width 145 height 20
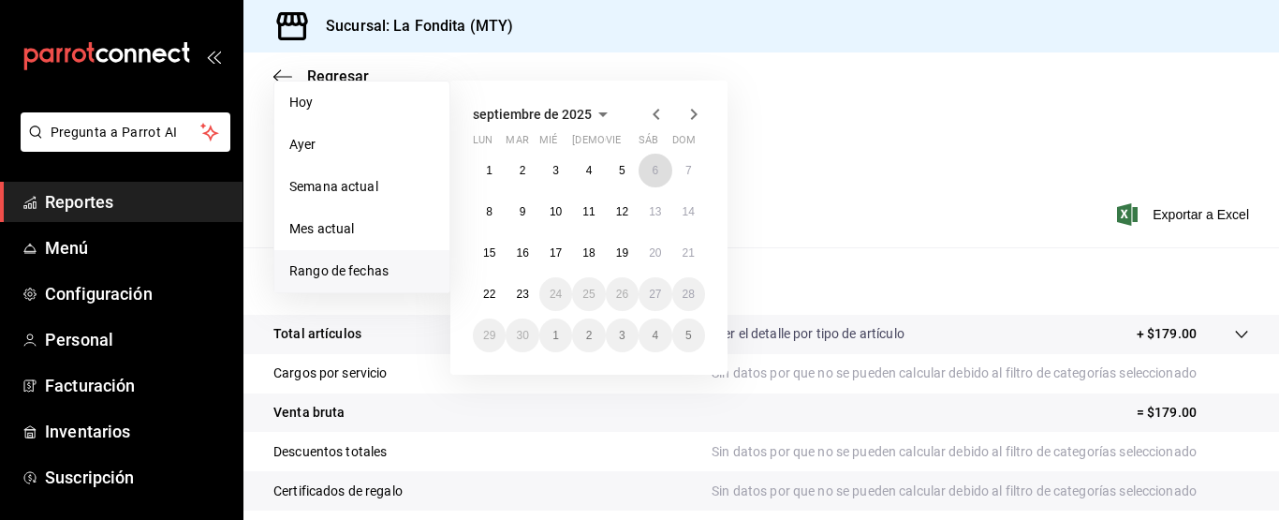
drag, startPoint x: 644, startPoint y: 167, endPoint x: 623, endPoint y: 204, distance: 43.2
click at [649, 165] on button "6" at bounding box center [655, 171] width 33 height 34
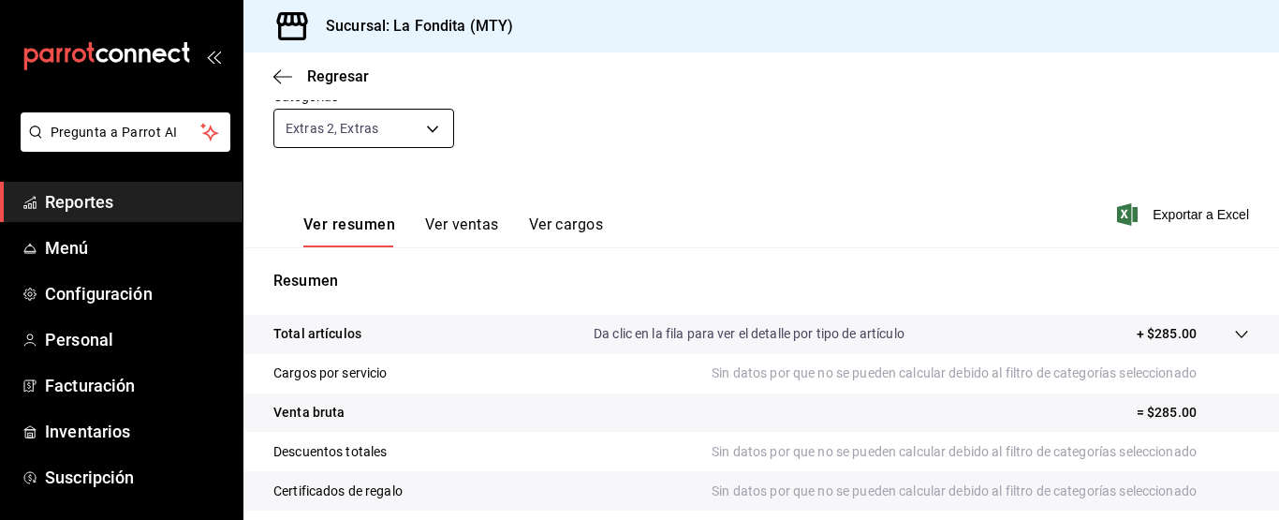
click at [427, 126] on body "Pregunta a Parrot AI Reportes Menú Configuración Personal Facturación Inventari…" at bounding box center [639, 260] width 1279 height 520
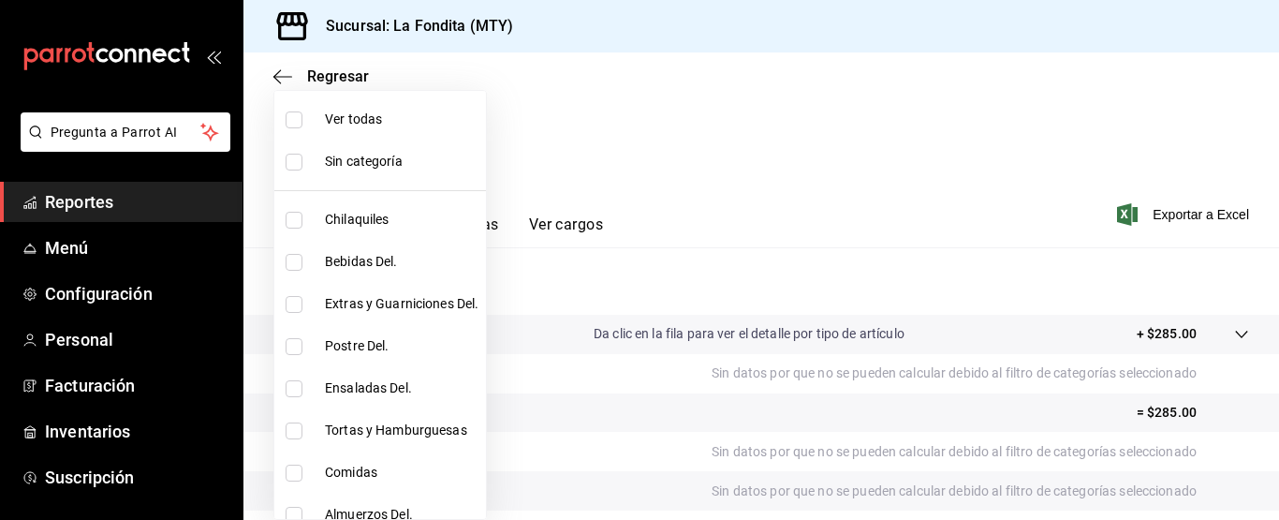
click at [725, 101] on div at bounding box center [639, 260] width 1279 height 520
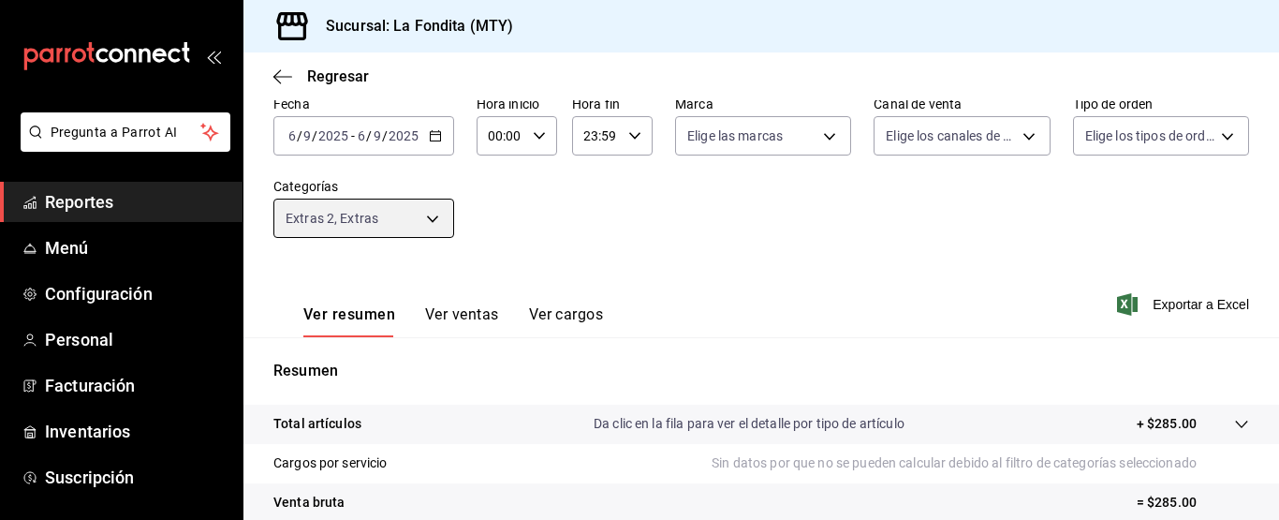
scroll to position [94, 0]
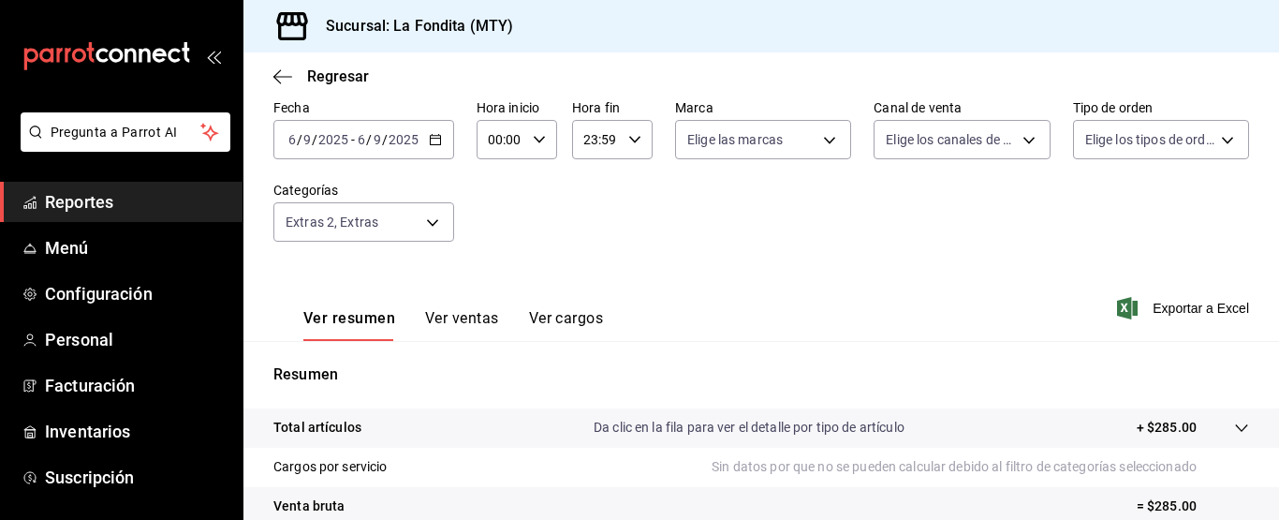
click at [433, 139] on \(Stroke\) "button" at bounding box center [435, 138] width 10 height 1
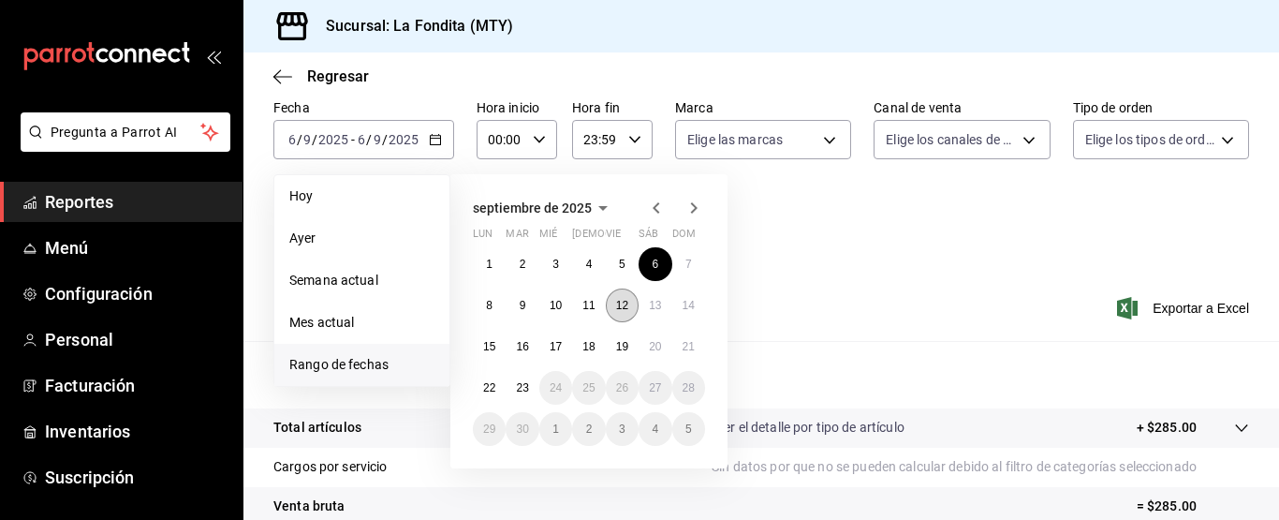
click at [627, 302] on abbr "12" at bounding box center [622, 305] width 12 height 13
click at [659, 260] on button "6" at bounding box center [655, 264] width 33 height 34
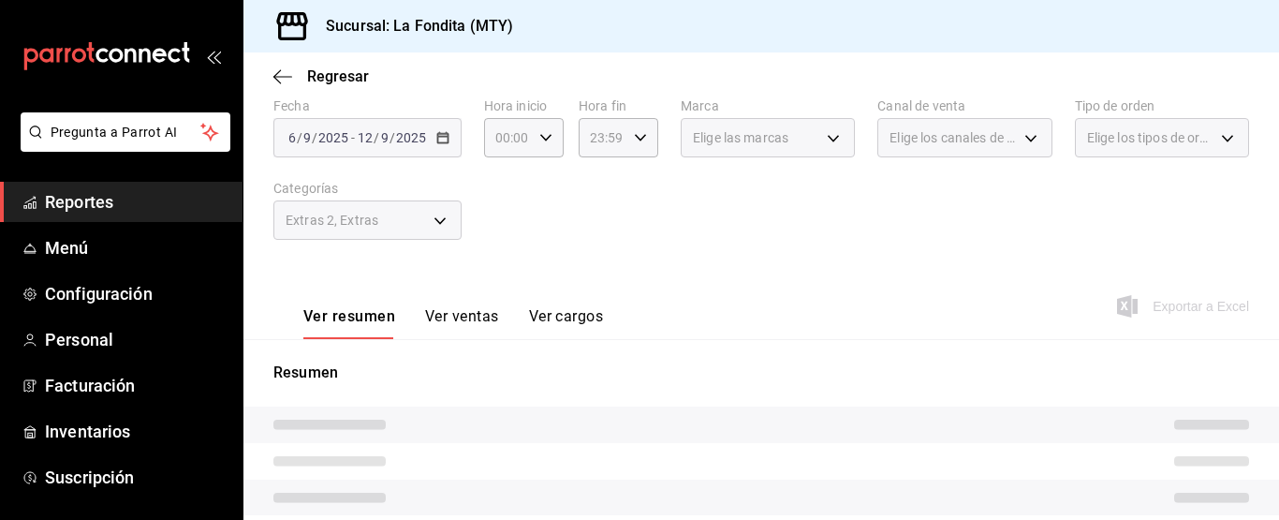
scroll to position [187, 0]
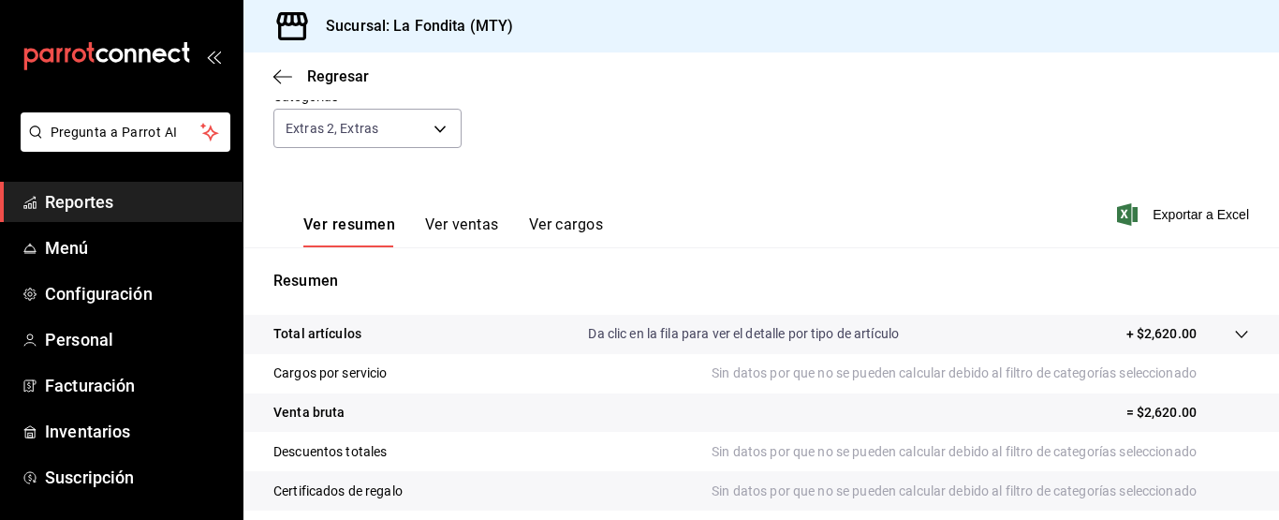
click at [462, 216] on button "Ver ventas" at bounding box center [462, 231] width 74 height 32
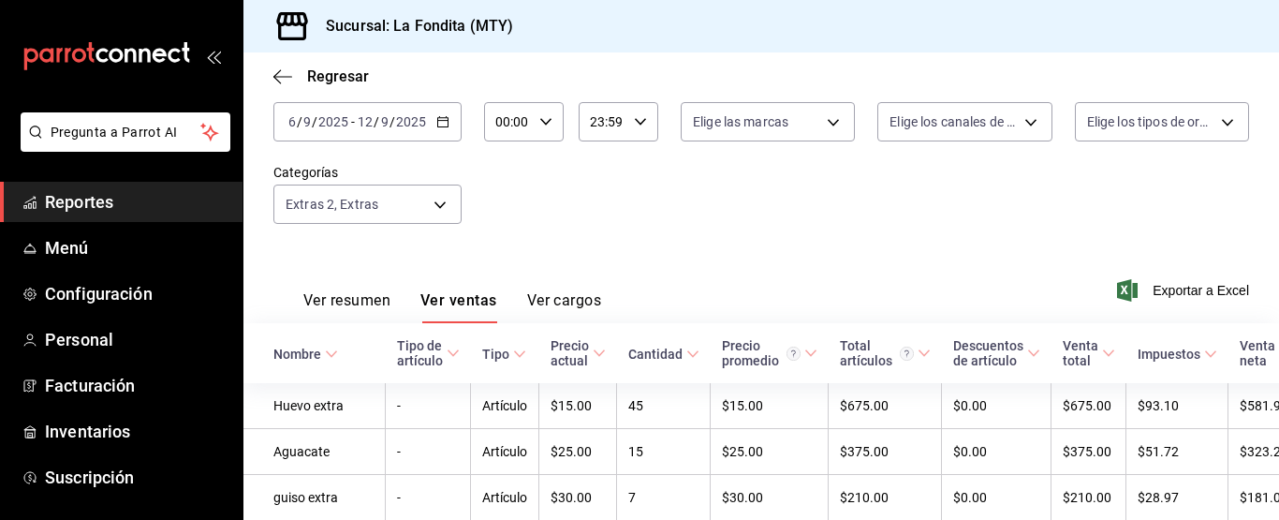
scroll to position [94, 0]
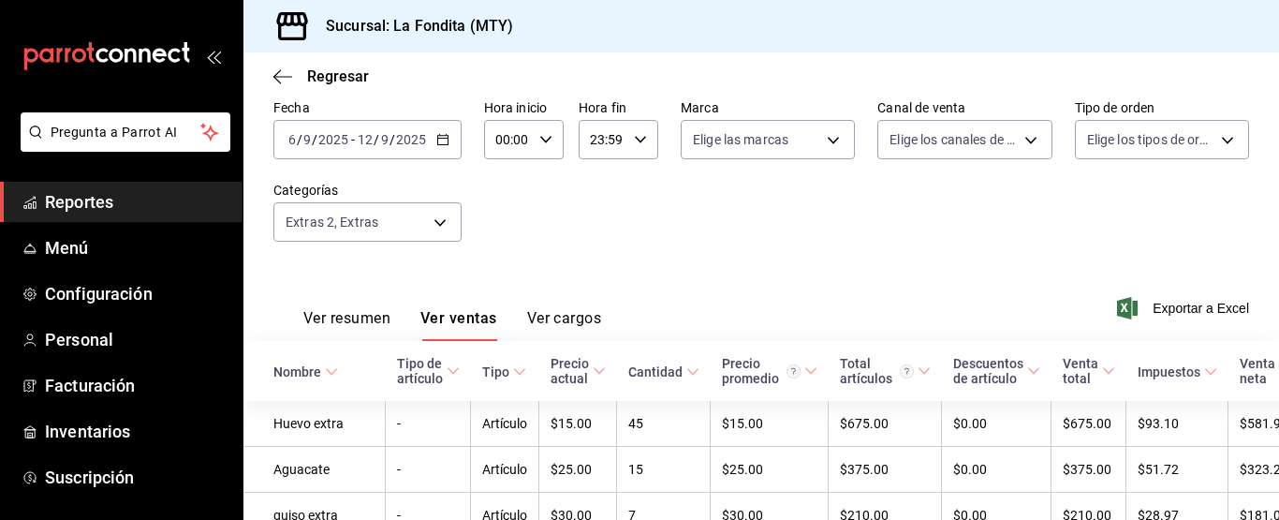
click at [443, 141] on icon "button" at bounding box center [442, 139] width 13 height 13
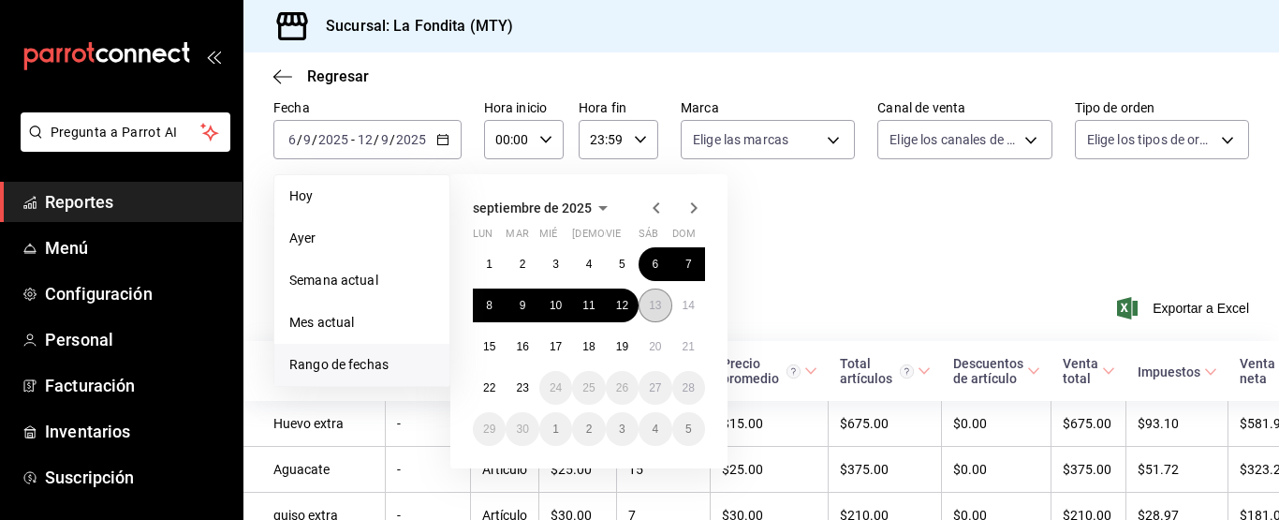
click at [657, 304] on abbr "13" at bounding box center [655, 305] width 12 height 13
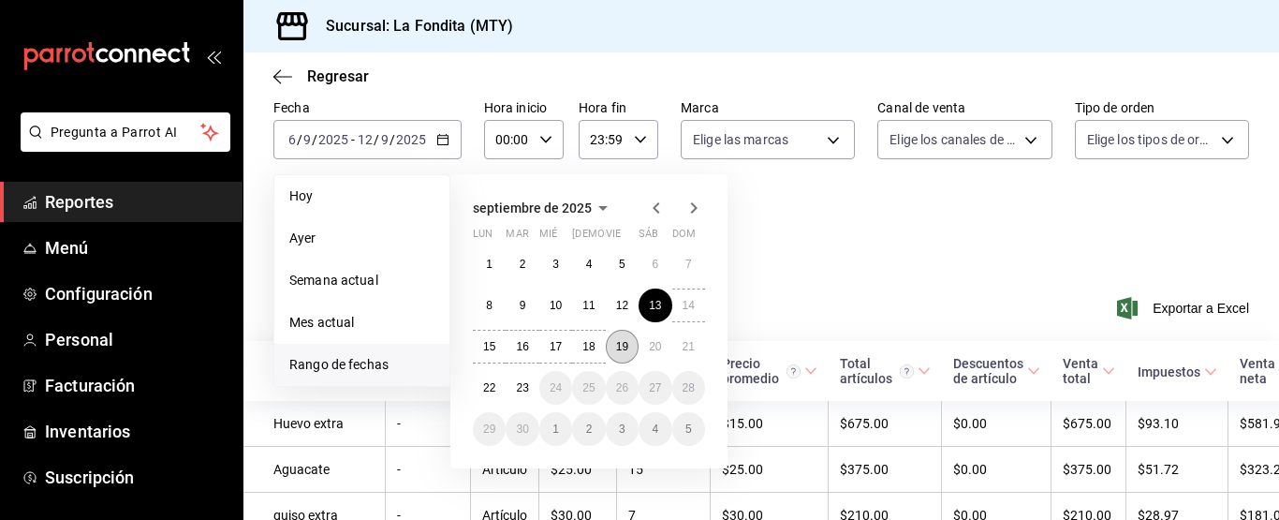
click at [633, 343] on button "19" at bounding box center [622, 347] width 33 height 34
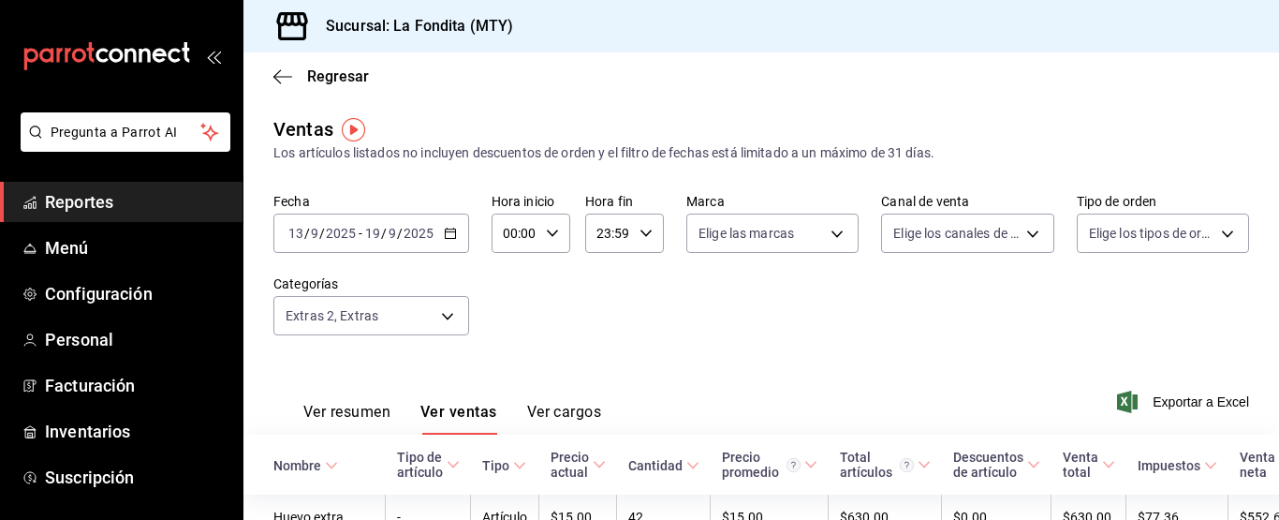
click at [454, 233] on \(Stroke\) "button" at bounding box center [450, 234] width 11 height 10
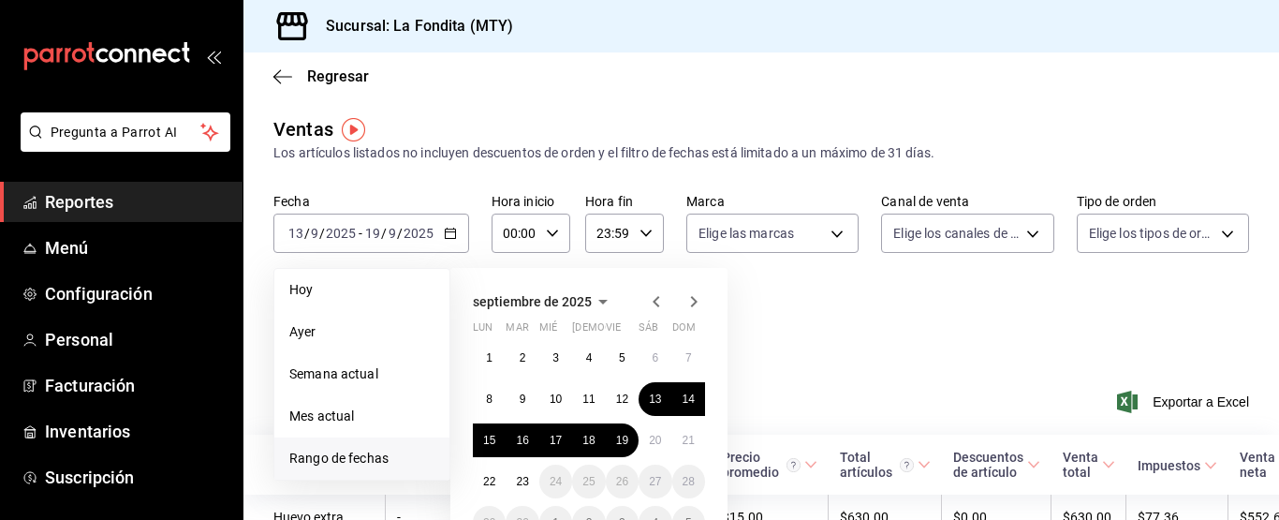
click at [654, 302] on icon "button" at bounding box center [656, 301] width 22 height 22
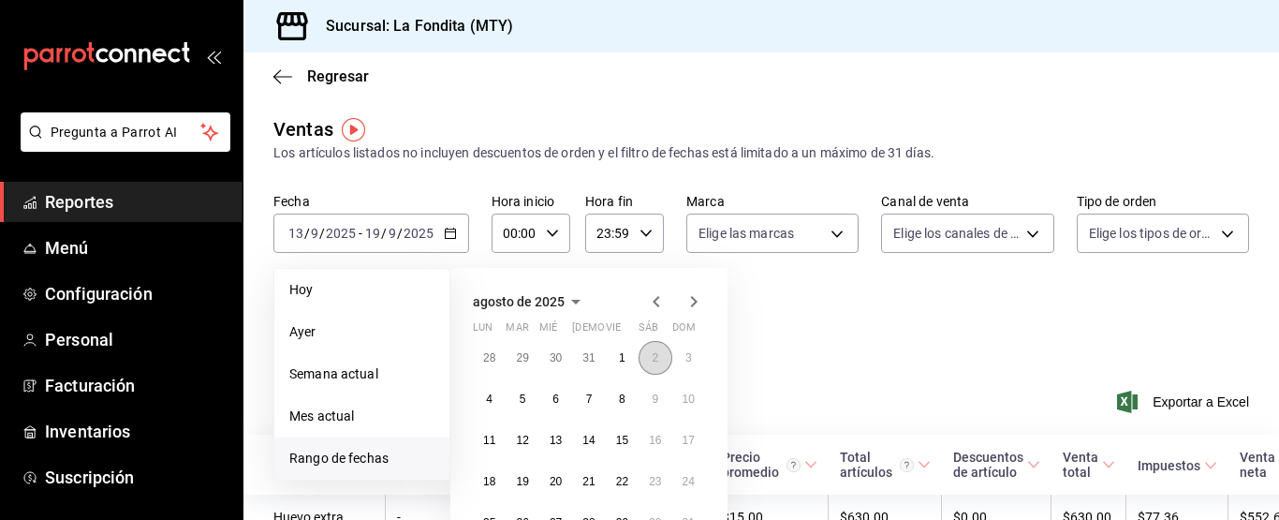
click at [653, 353] on abbr "2" at bounding box center [655, 357] width 7 height 13
click at [625, 394] on abbr "8" at bounding box center [622, 398] width 7 height 13
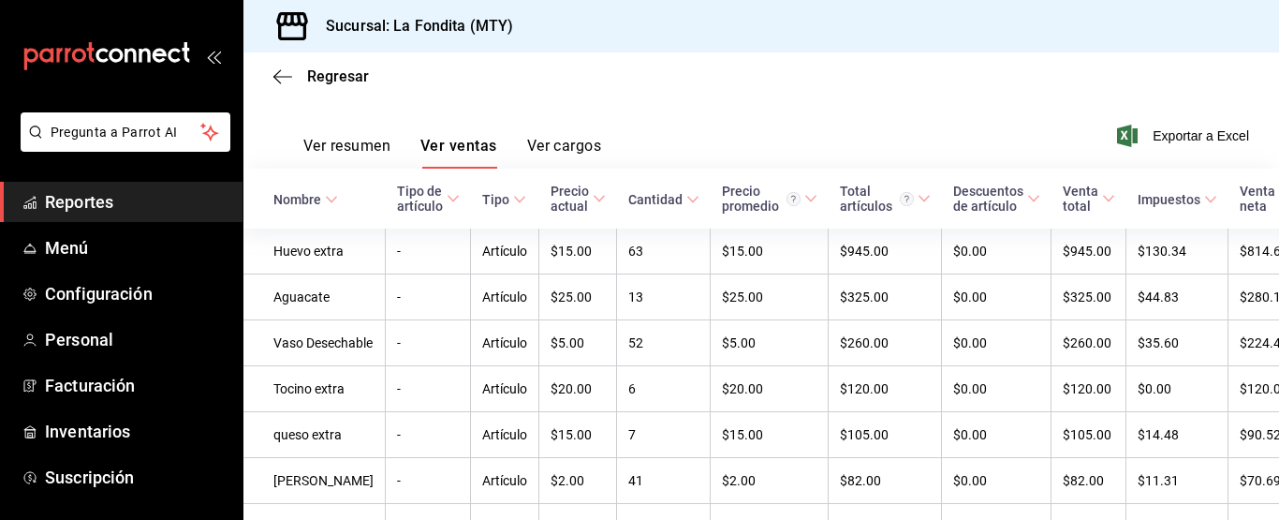
scroll to position [79, 0]
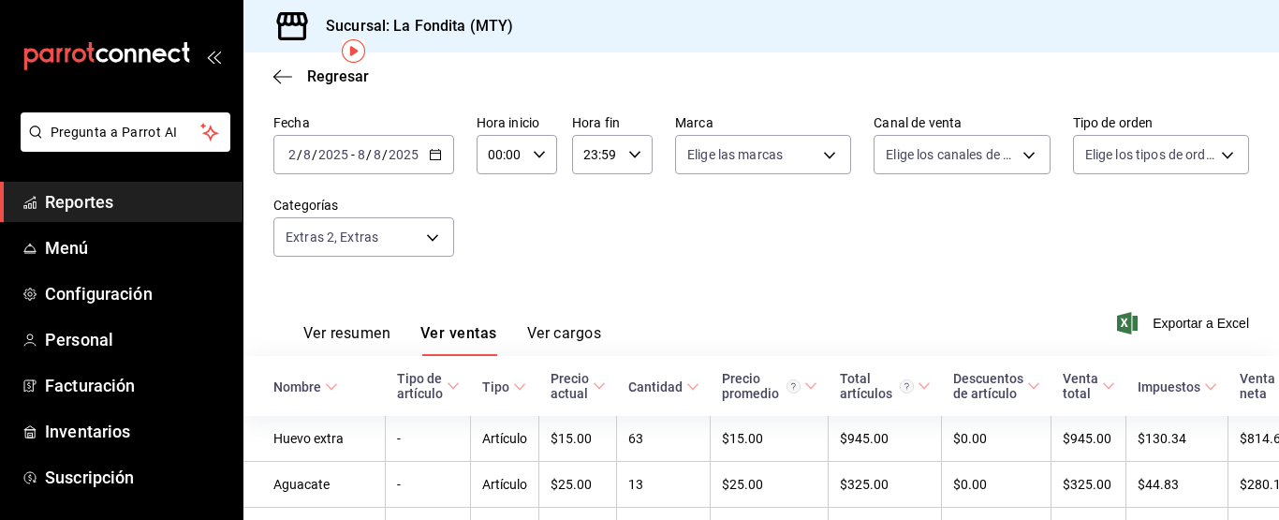
click at [435, 152] on icon "button" at bounding box center [435, 154] width 13 height 13
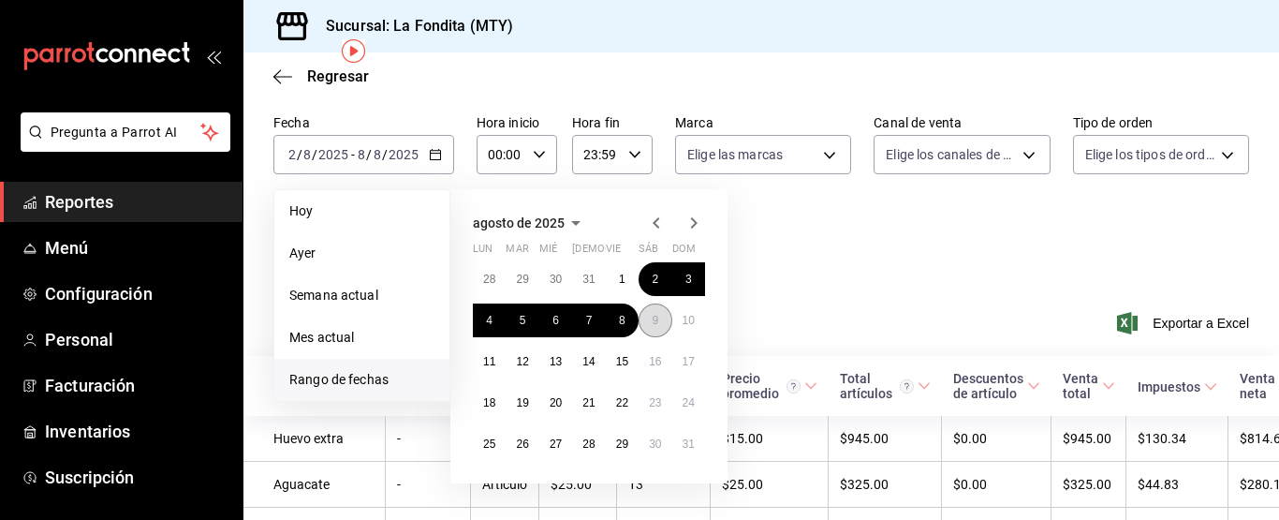
click at [655, 320] on abbr "9" at bounding box center [655, 320] width 7 height 13
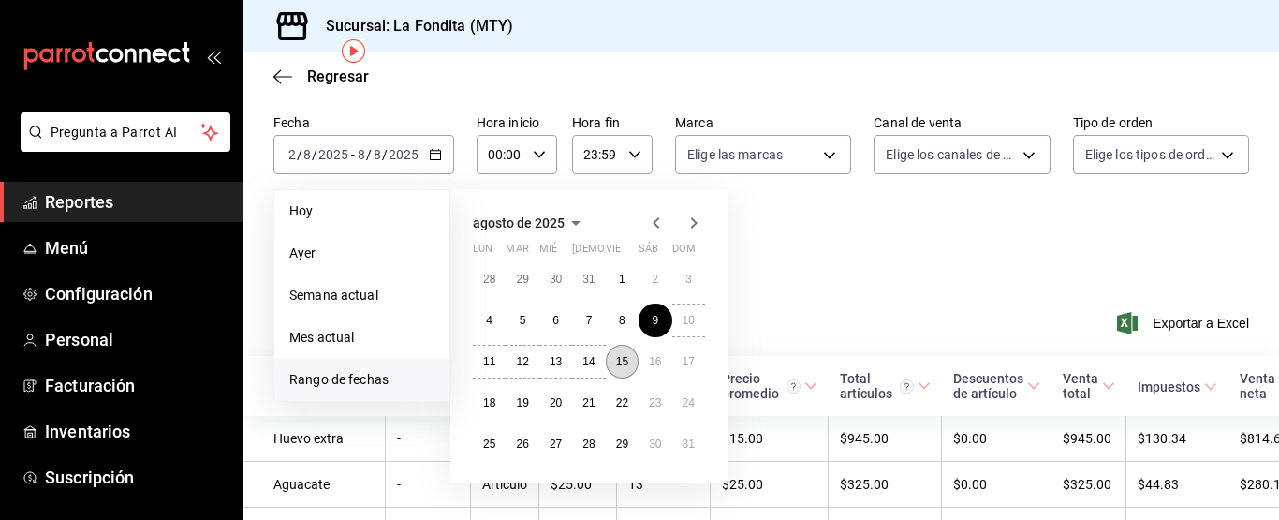
click at [622, 357] on abbr "15" at bounding box center [622, 361] width 12 height 13
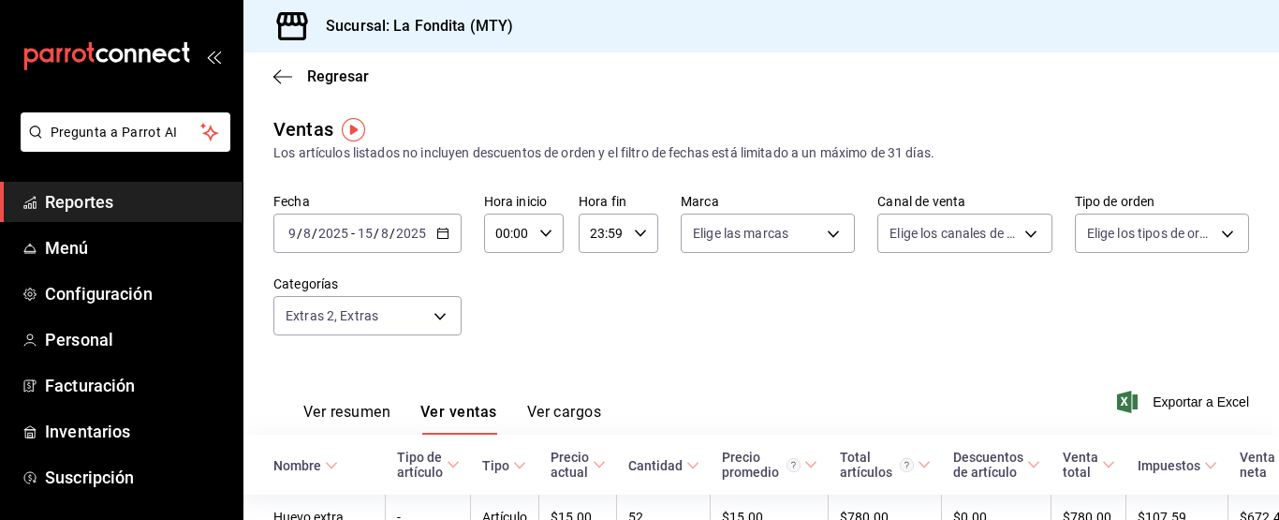
click at [443, 231] on icon "button" at bounding box center [442, 233] width 13 height 13
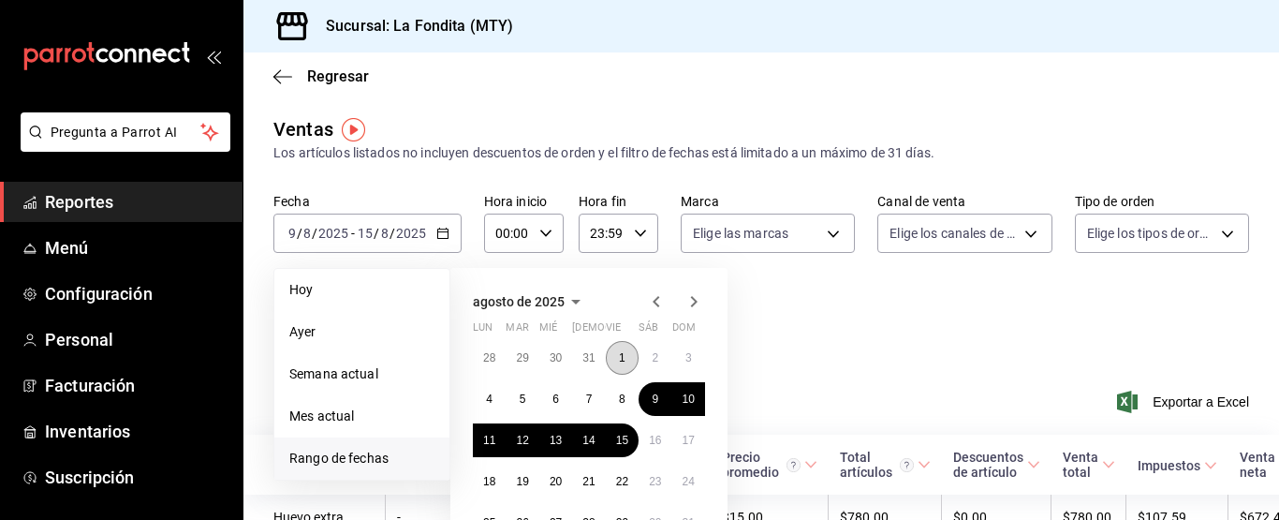
click at [621, 353] on abbr "1" at bounding box center [622, 357] width 7 height 13
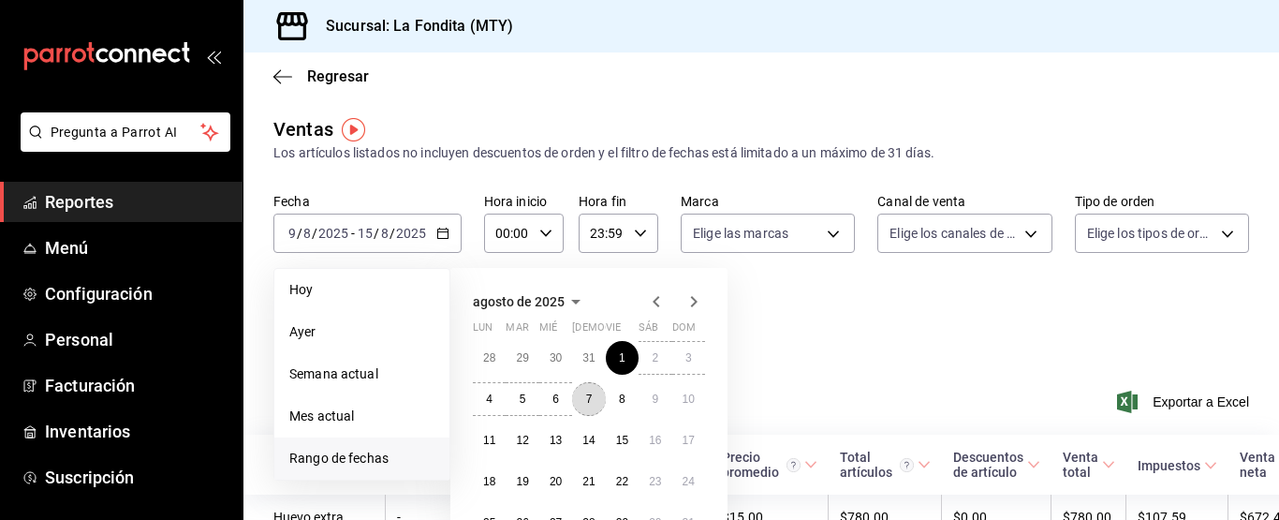
drag, startPoint x: 591, startPoint y: 405, endPoint x: 622, endPoint y: 407, distance: 31.0
click at [592, 405] on abbr "7" at bounding box center [589, 398] width 7 height 13
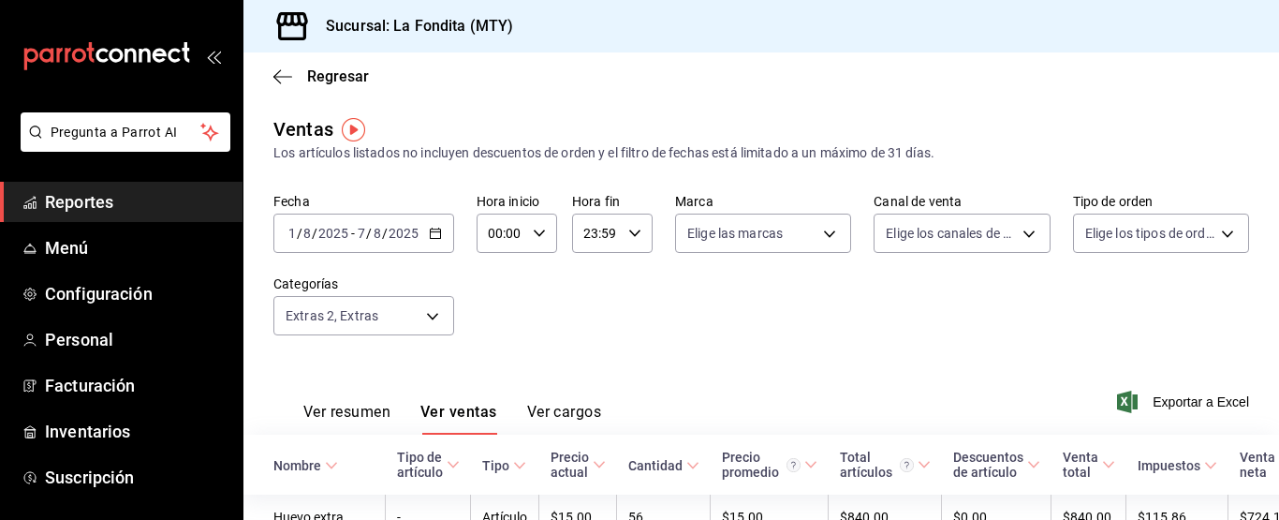
click at [436, 228] on icon "button" at bounding box center [435, 233] width 13 height 13
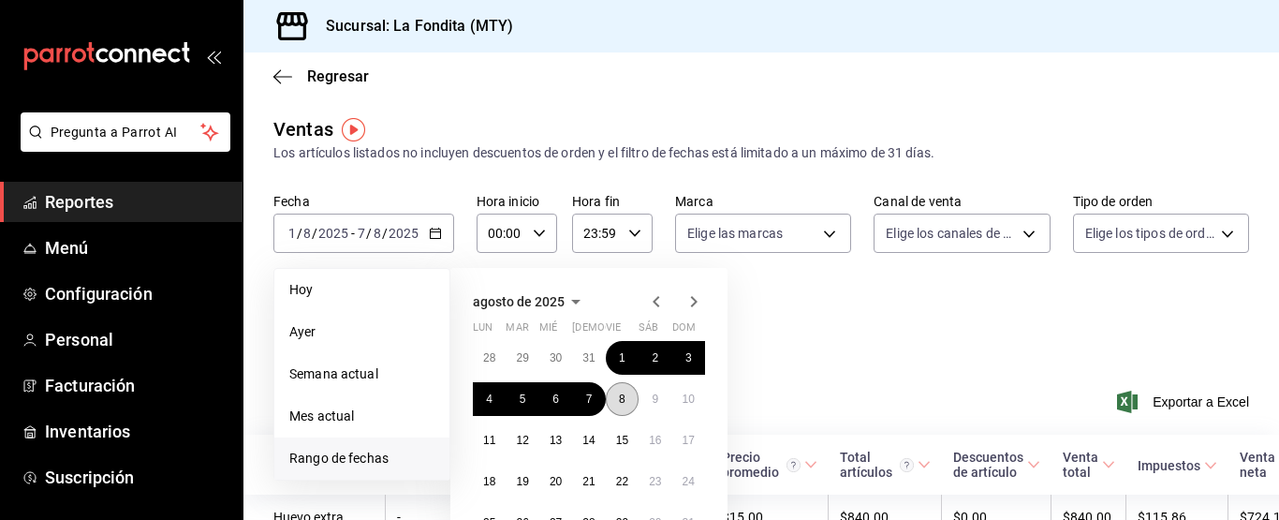
click at [624, 394] on abbr "8" at bounding box center [622, 398] width 7 height 13
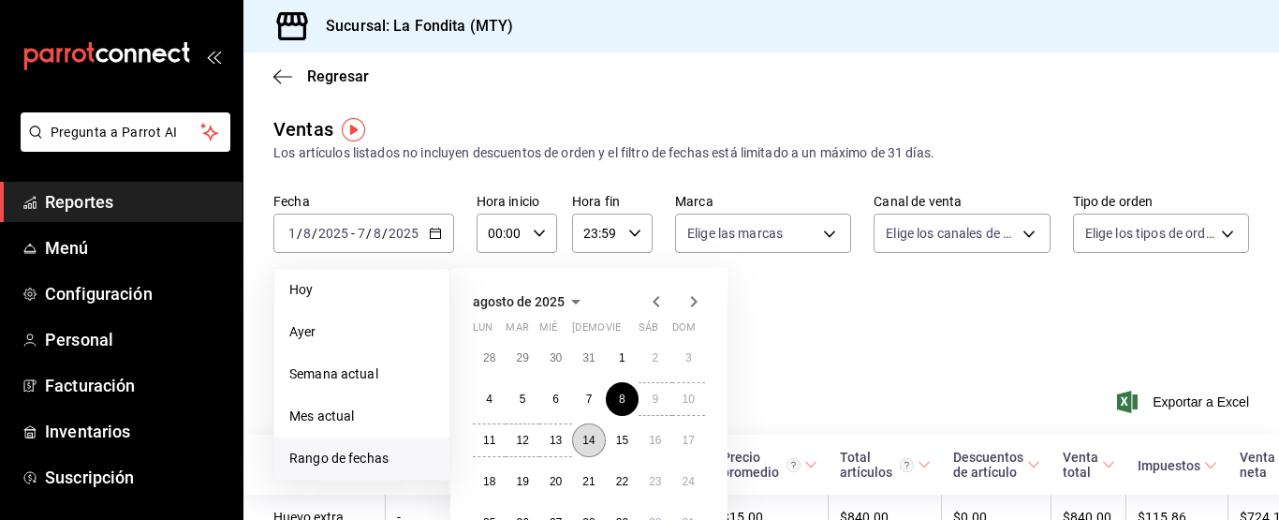
click at [597, 441] on button "14" at bounding box center [588, 440] width 33 height 34
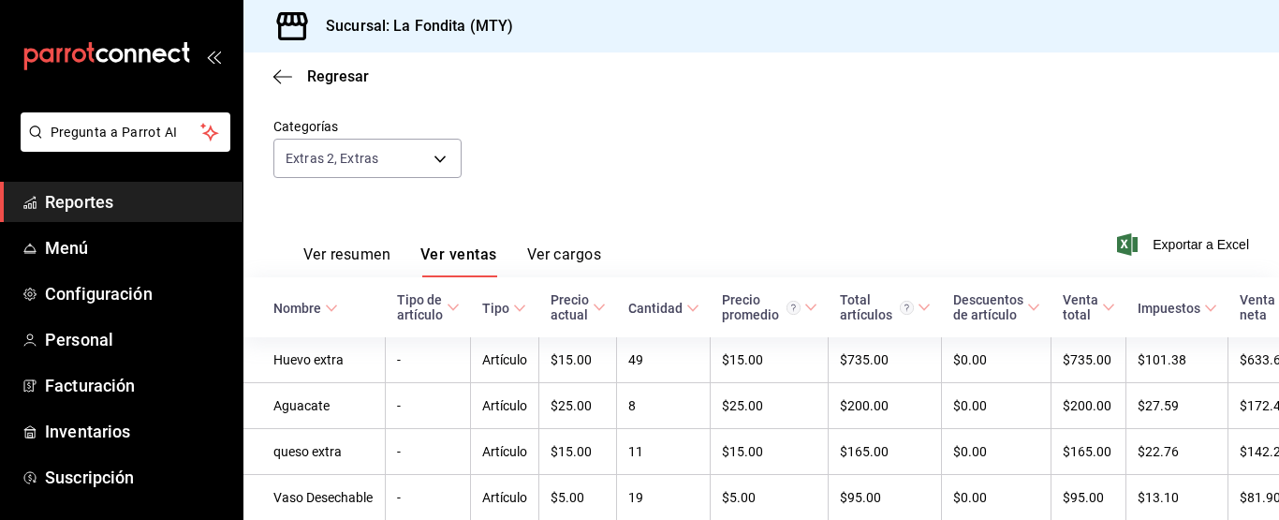
scroll to position [113, 0]
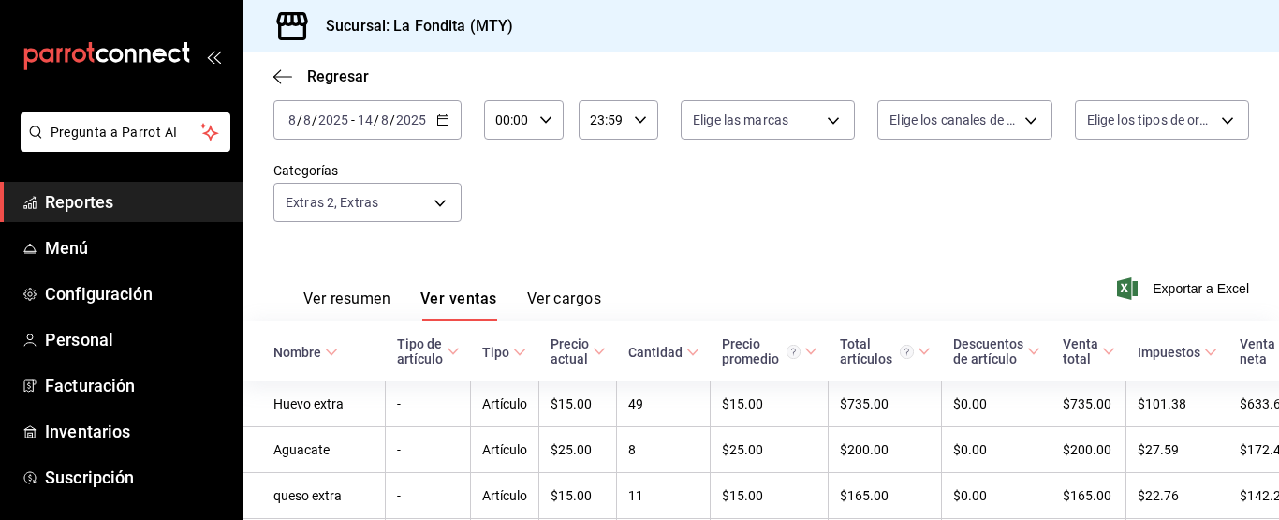
click at [440, 117] on icon "button" at bounding box center [442, 119] width 13 height 13
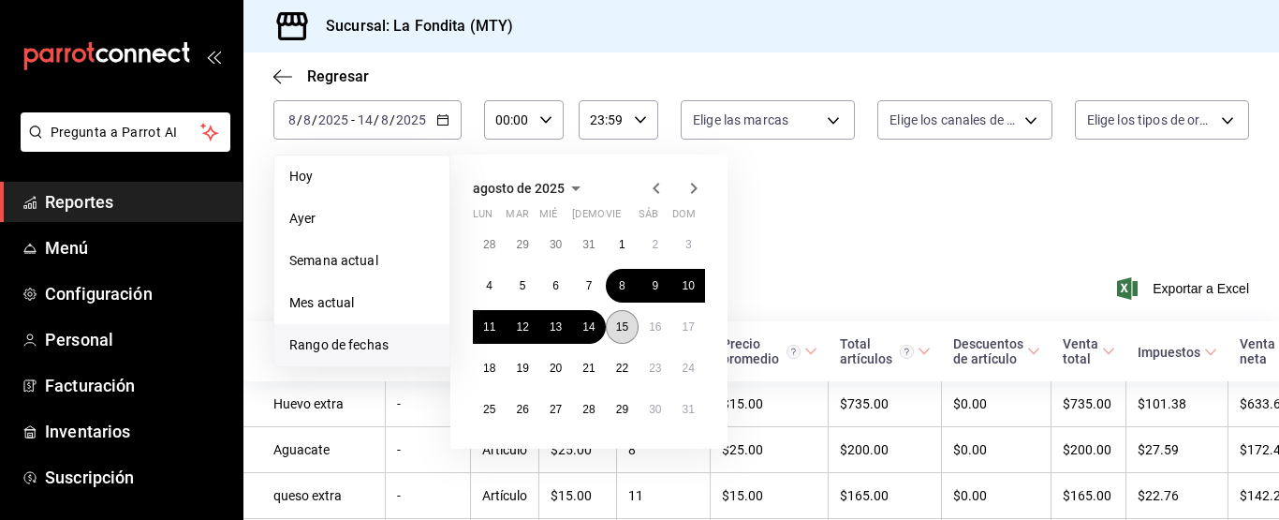
click at [628, 327] on abbr "15" at bounding box center [622, 326] width 12 height 13
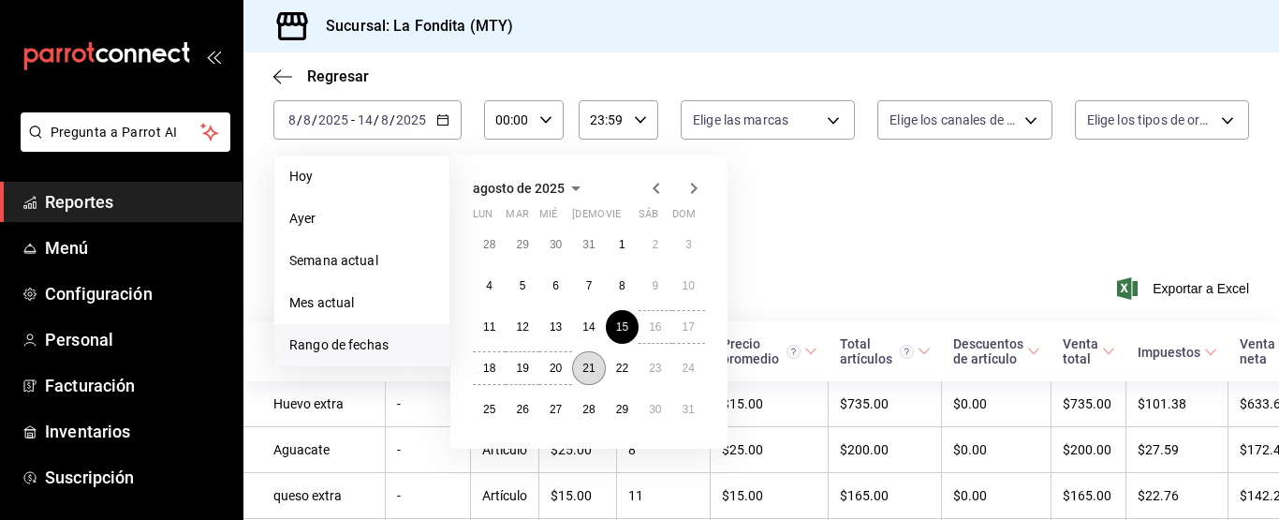
click at [589, 372] on abbr "21" at bounding box center [589, 368] width 12 height 13
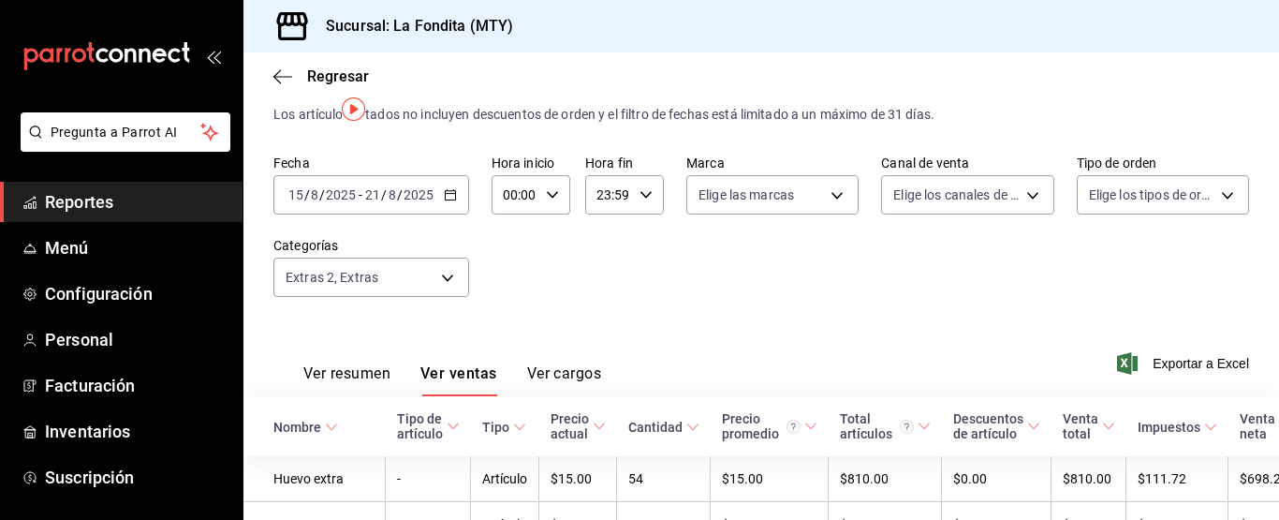
scroll to position [20, 0]
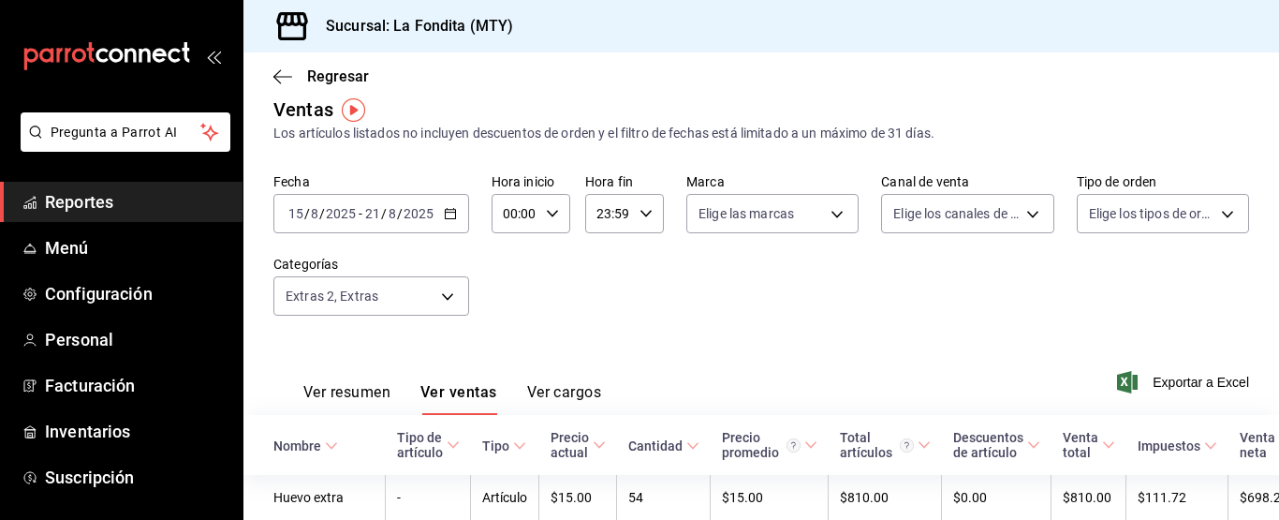
click at [449, 211] on icon "button" at bounding box center [450, 213] width 13 height 13
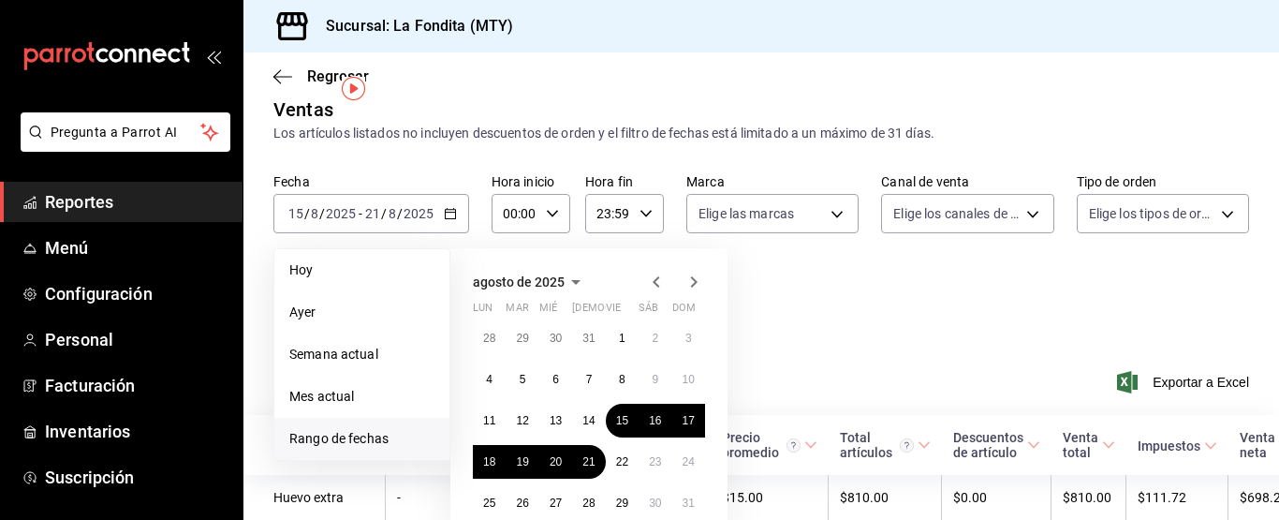
scroll to position [113, 0]
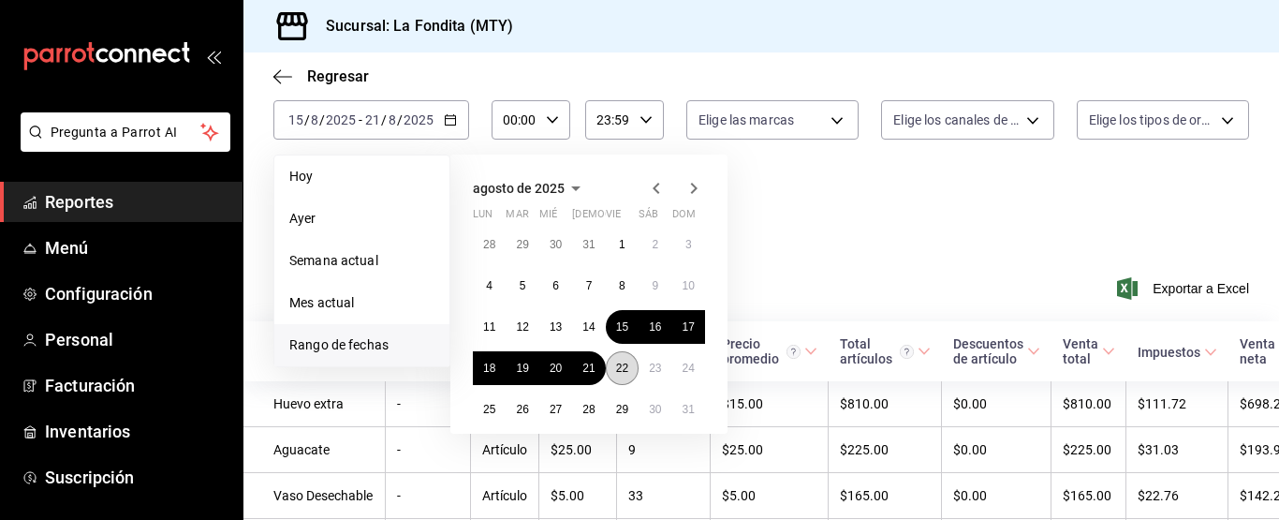
click at [616, 362] on abbr "22" at bounding box center [622, 368] width 12 height 13
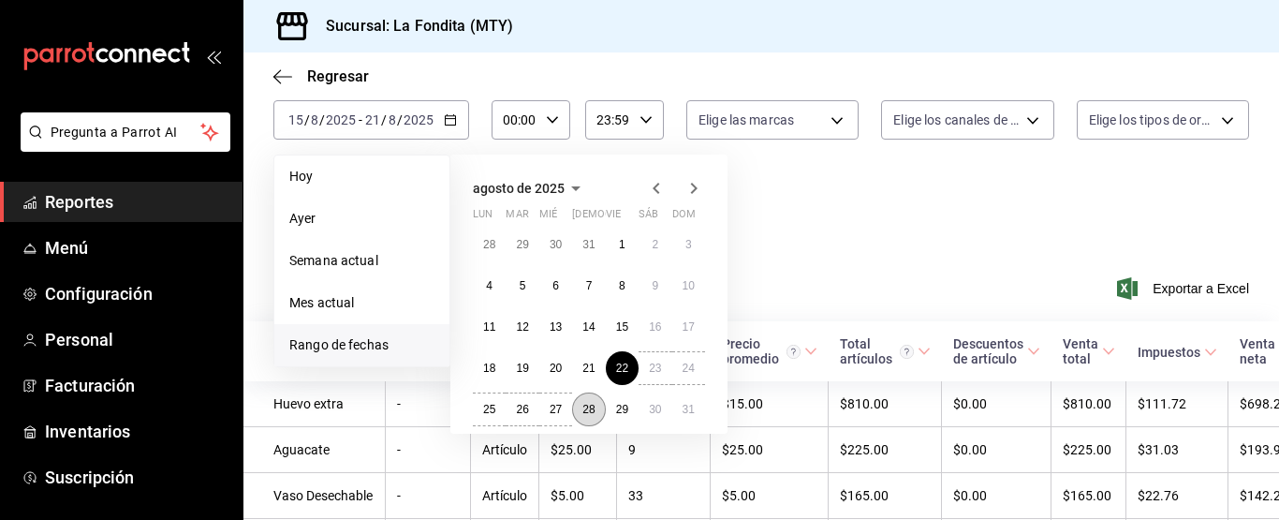
click at [591, 407] on abbr "28" at bounding box center [589, 409] width 12 height 13
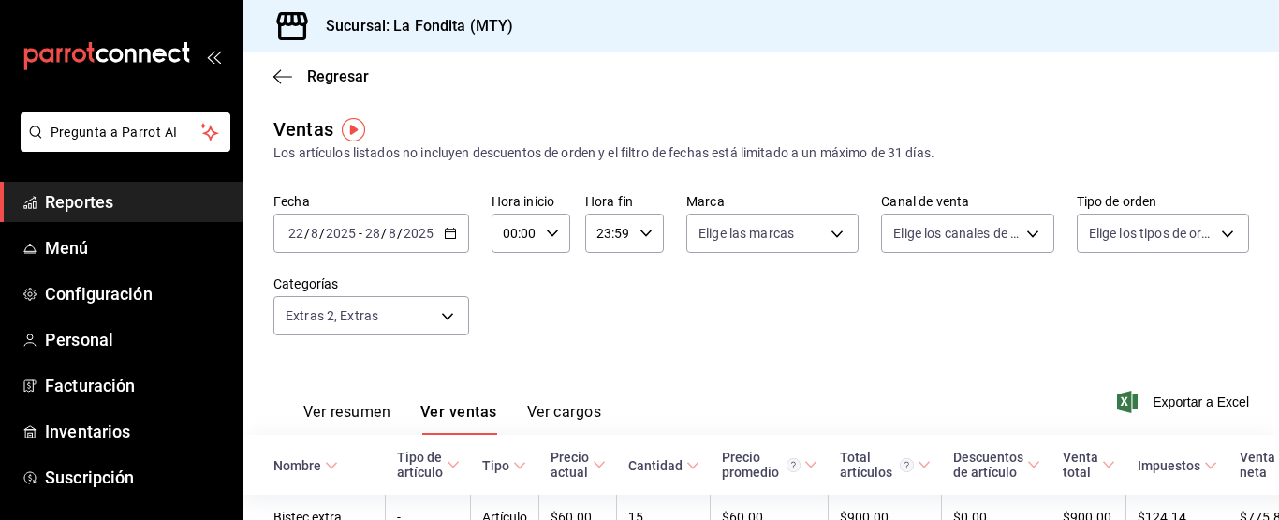
click at [451, 234] on icon "button" at bounding box center [450, 233] width 13 height 13
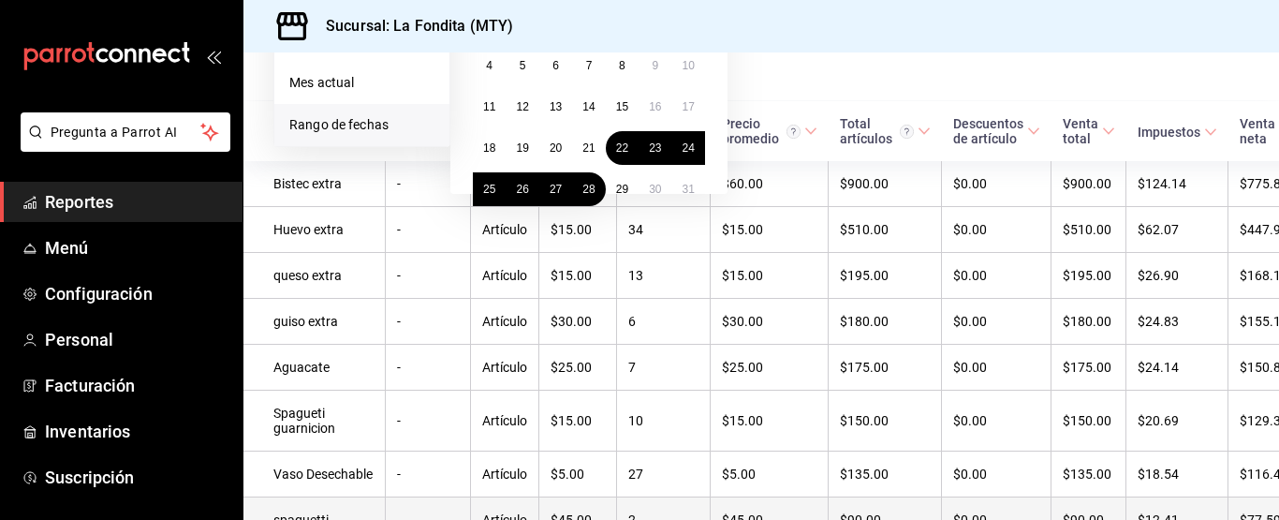
scroll to position [375, 0]
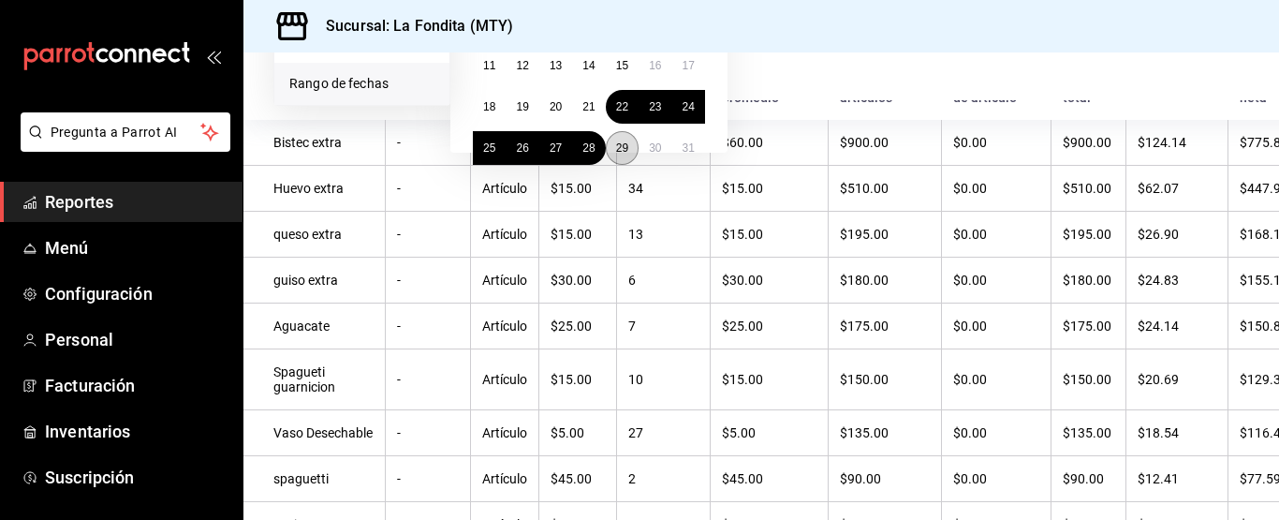
click at [620, 148] on abbr "29" at bounding box center [622, 147] width 12 height 13
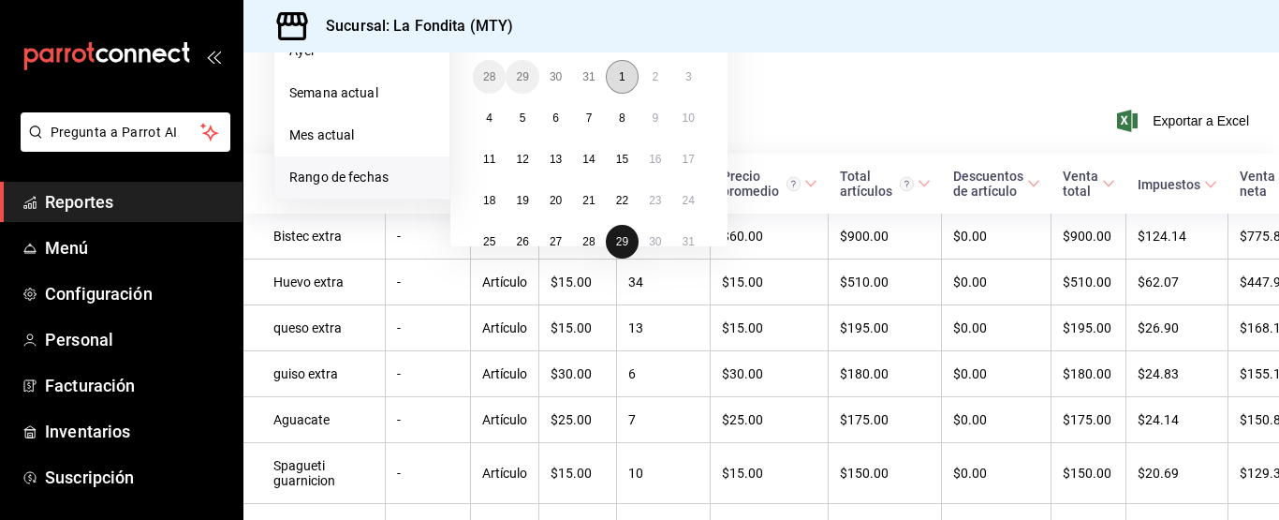
scroll to position [187, 0]
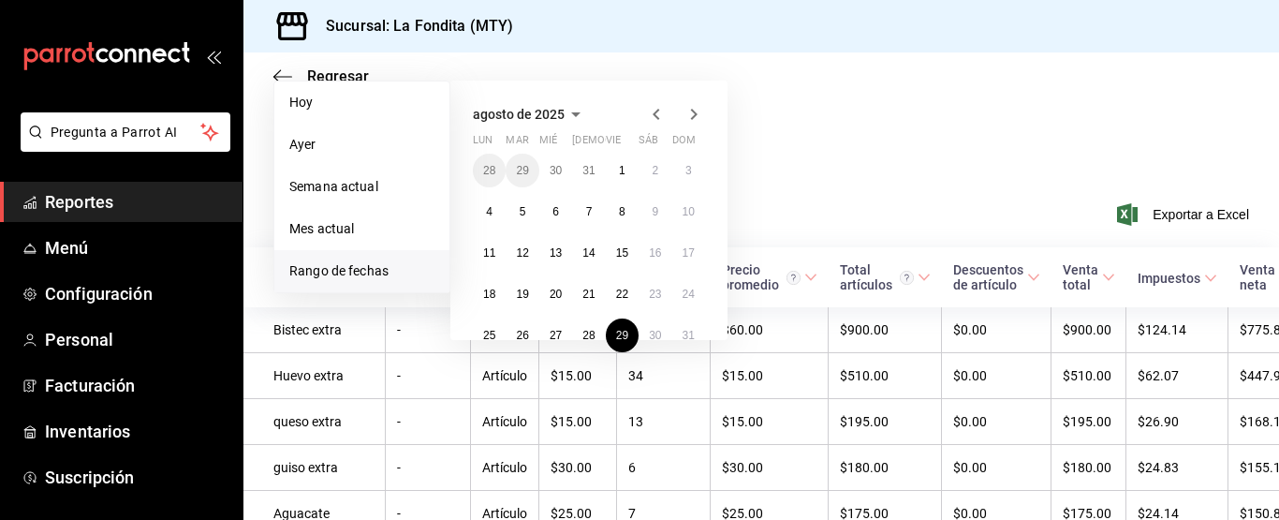
click at [692, 112] on icon "button" at bounding box center [694, 114] width 22 height 22
click at [622, 169] on abbr "5" at bounding box center [622, 170] width 7 height 13
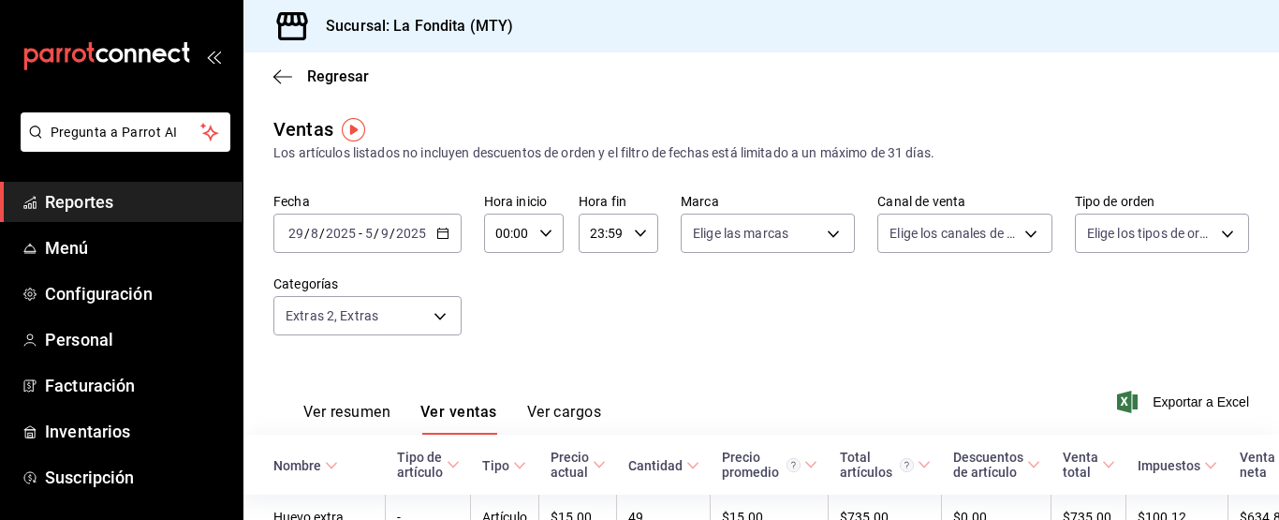
click at [449, 228] on div "2025-08-29 29 / 8 / 2025 - 2025-09-05 5 / 9 / 2025" at bounding box center [367, 233] width 188 height 39
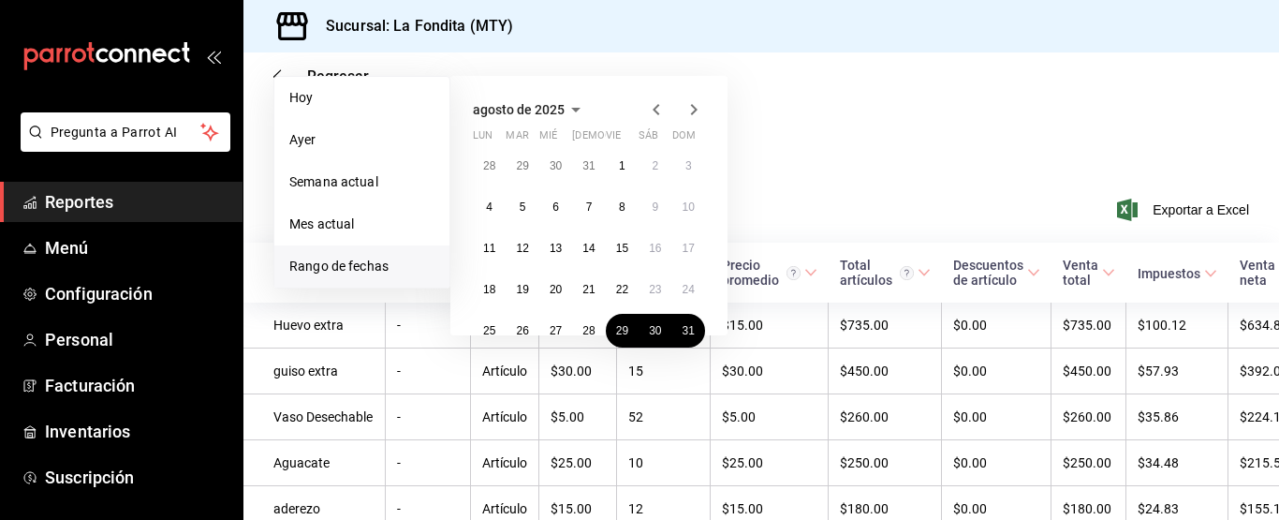
scroll to position [187, 0]
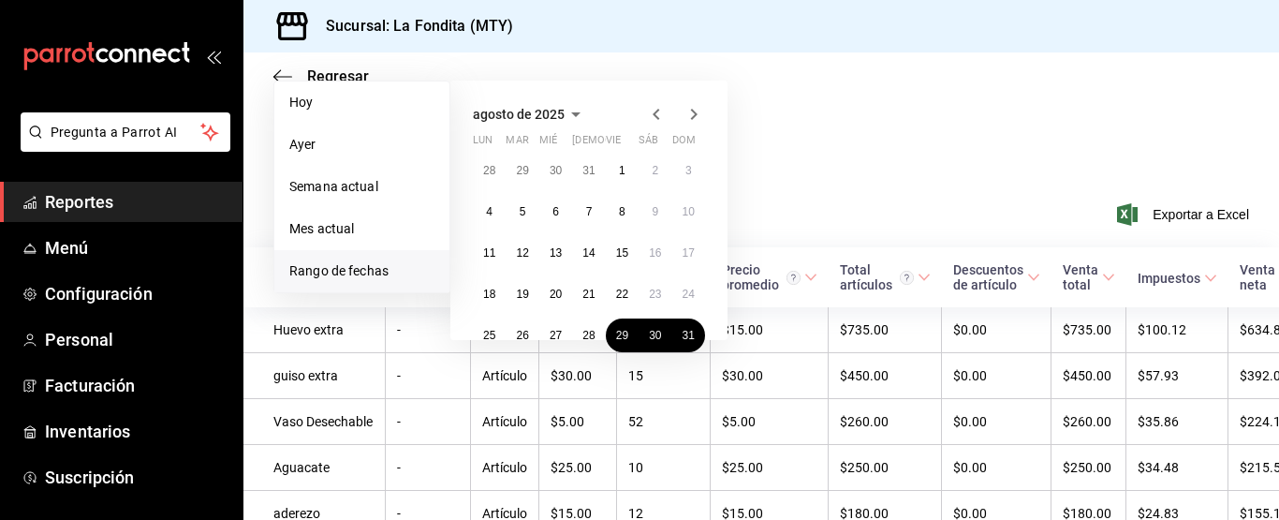
click at [694, 112] on icon "button" at bounding box center [694, 114] width 7 height 11
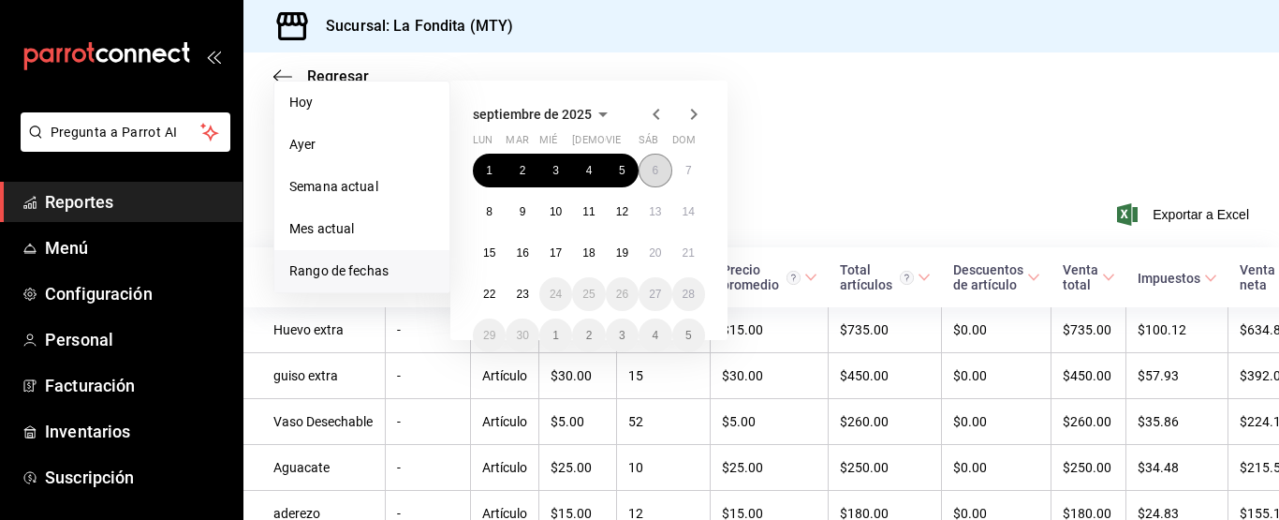
click at [662, 171] on button "6" at bounding box center [655, 171] width 33 height 34
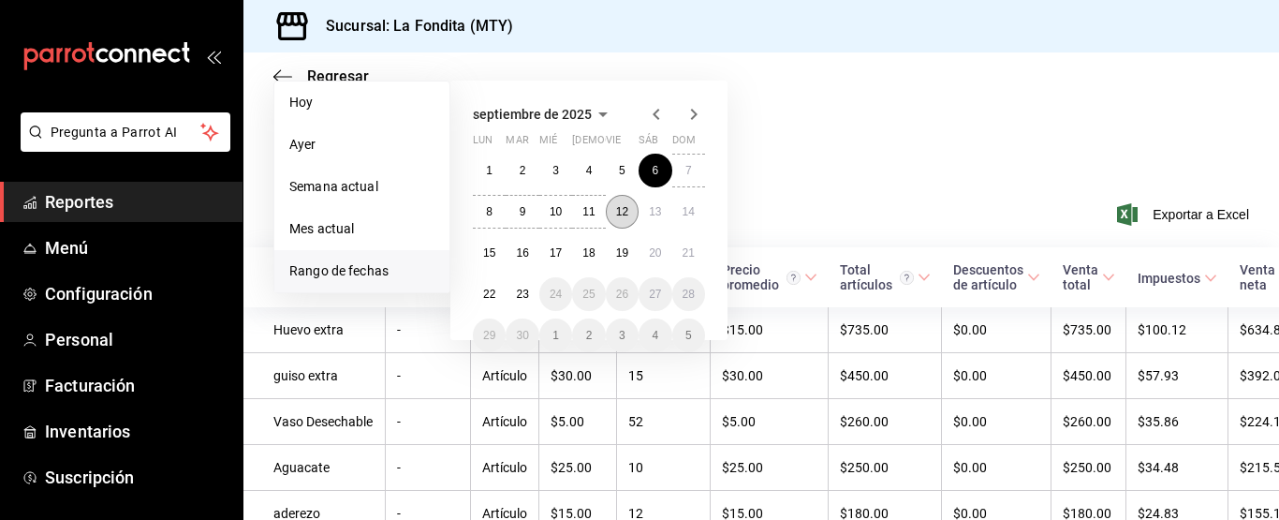
click at [618, 213] on abbr "12" at bounding box center [622, 211] width 12 height 13
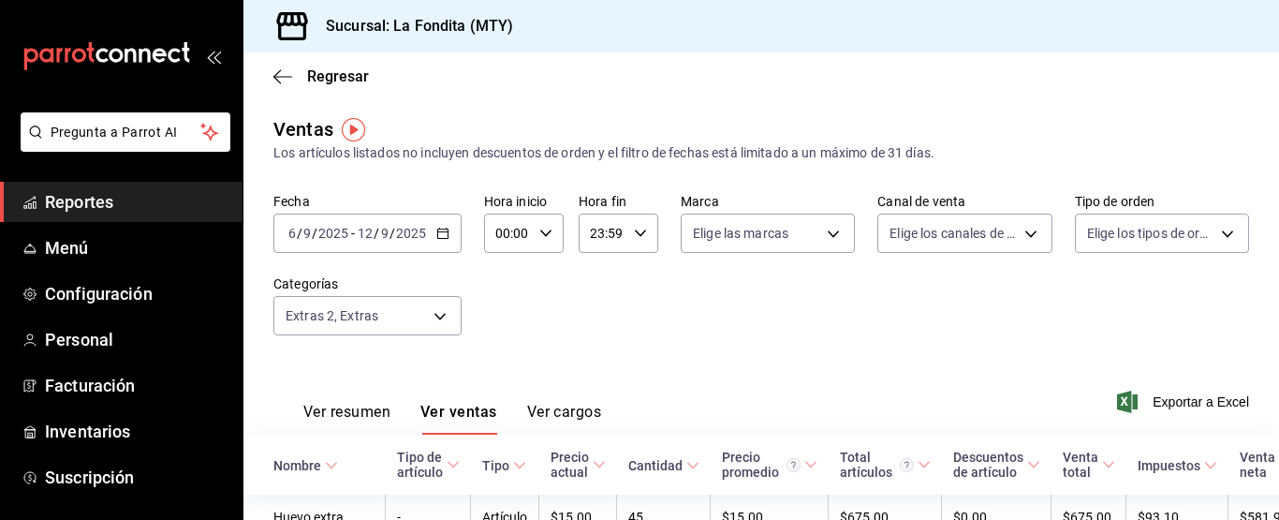
click at [448, 235] on icon "button" at bounding box center [442, 233] width 13 height 13
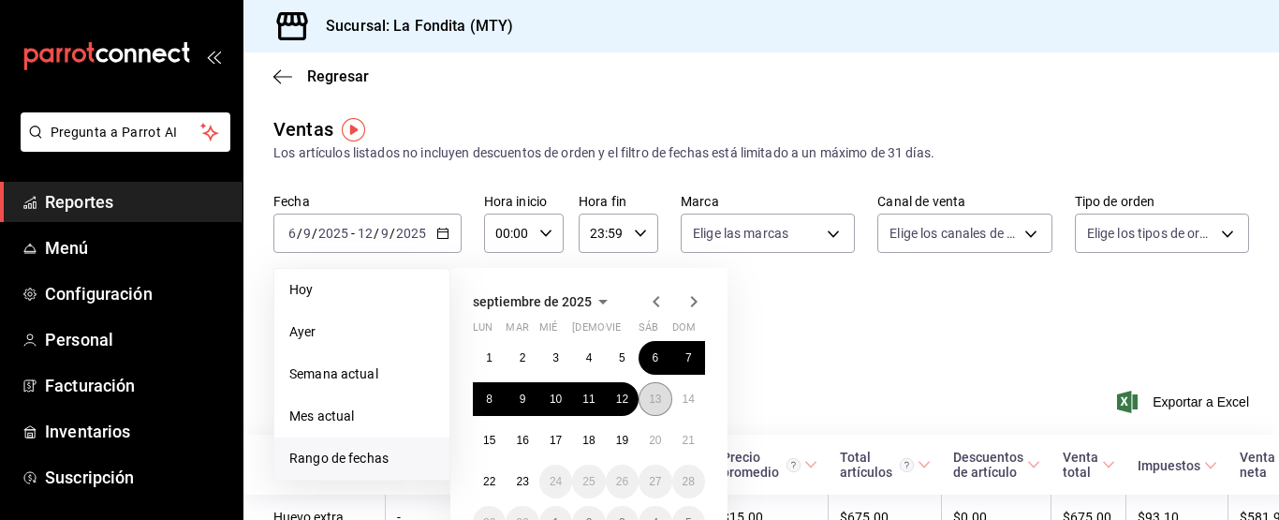
click at [657, 406] on button "13" at bounding box center [655, 399] width 33 height 34
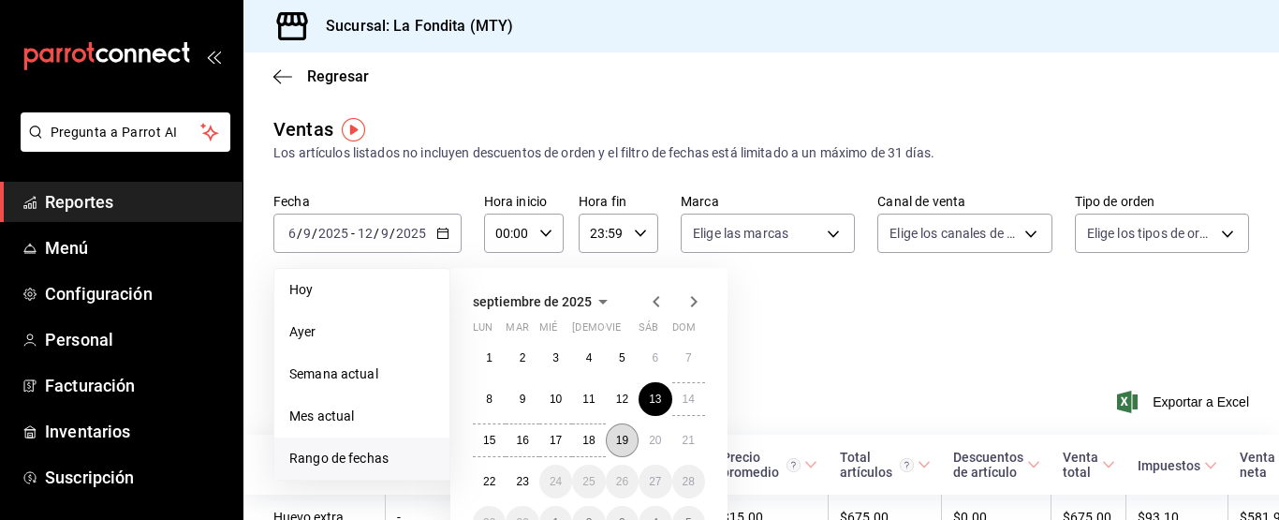
click at [628, 445] on abbr "19" at bounding box center [622, 440] width 12 height 13
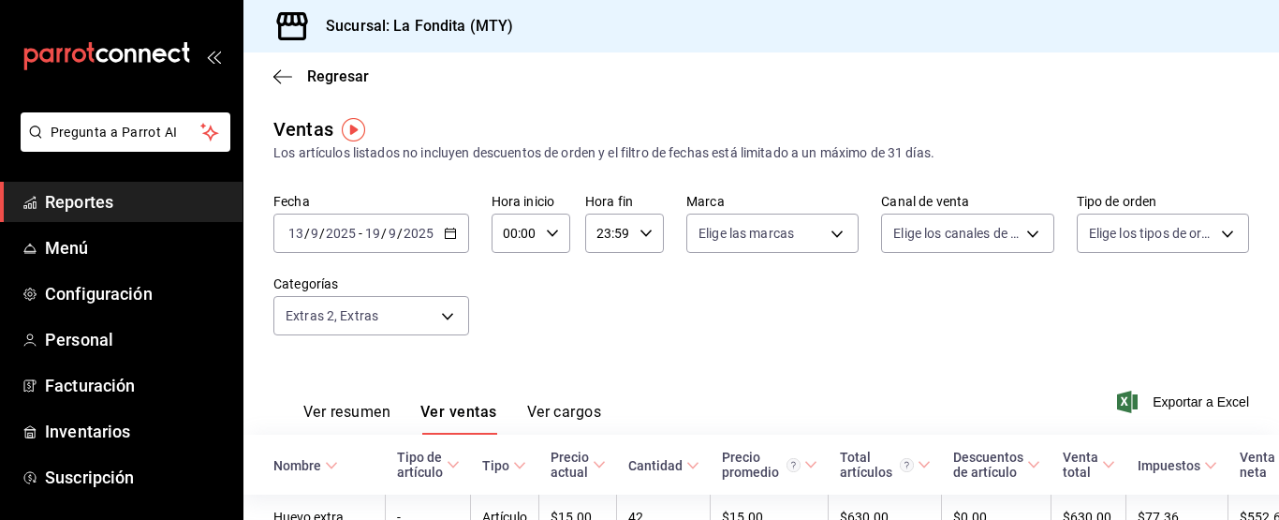
click at [449, 235] on icon "button" at bounding box center [450, 233] width 13 height 13
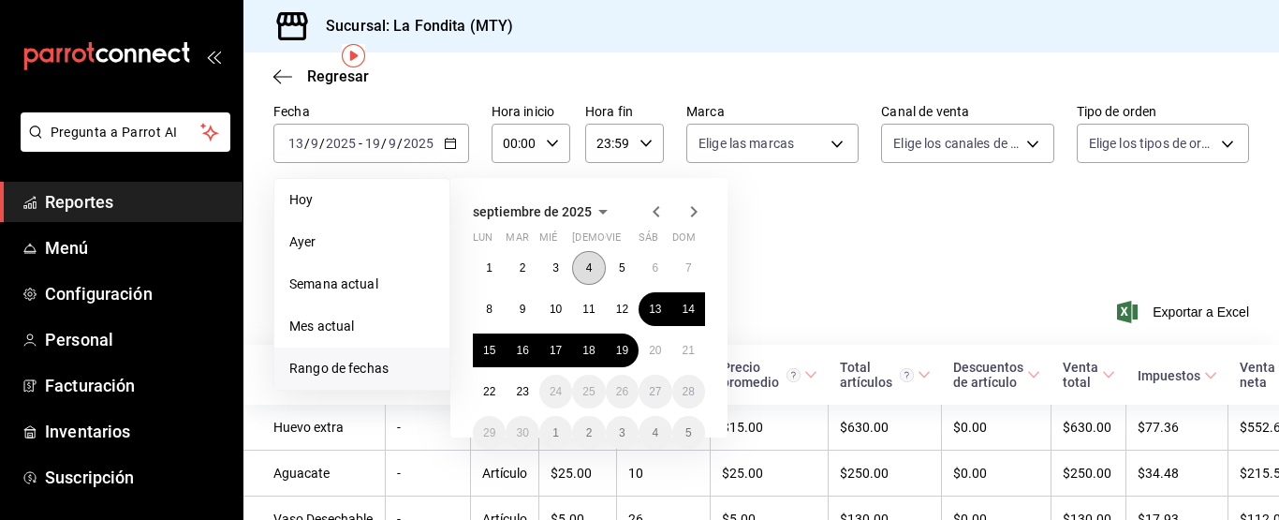
scroll to position [94, 0]
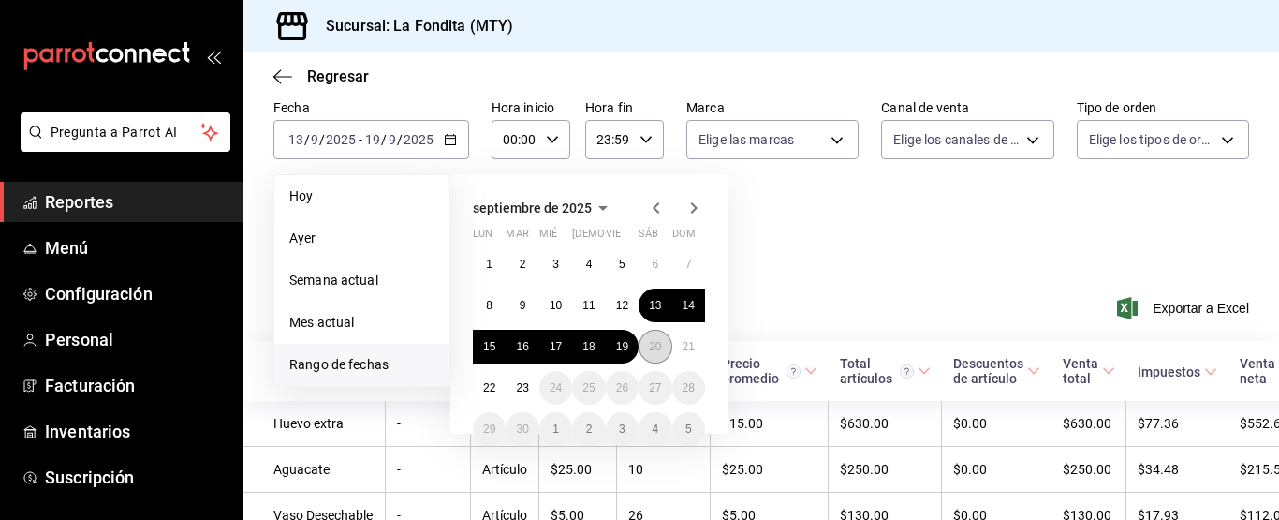
click at [657, 344] on abbr "20" at bounding box center [655, 346] width 12 height 13
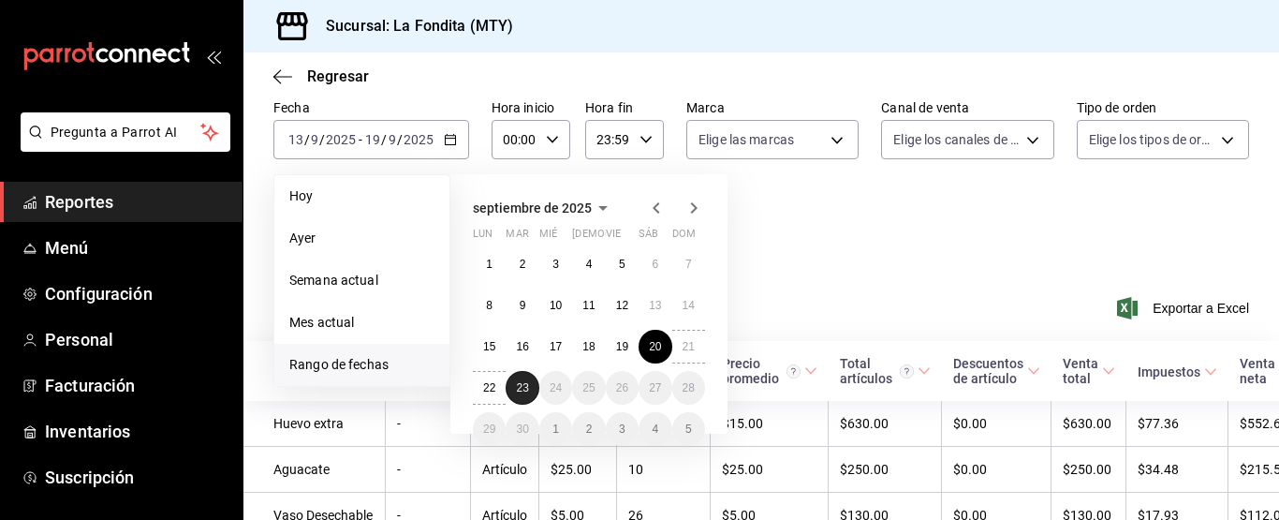
drag, startPoint x: 520, startPoint y: 386, endPoint x: 530, endPoint y: 383, distance: 10.7
click at [521, 386] on abbr "23" at bounding box center [522, 387] width 12 height 13
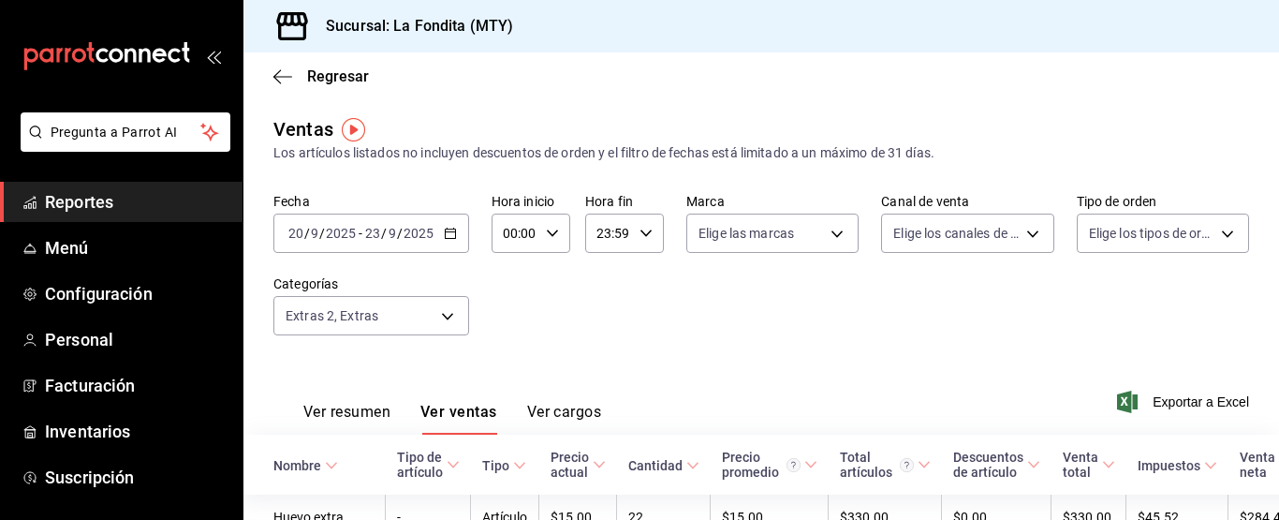
click at [452, 233] on icon "button" at bounding box center [450, 233] width 13 height 13
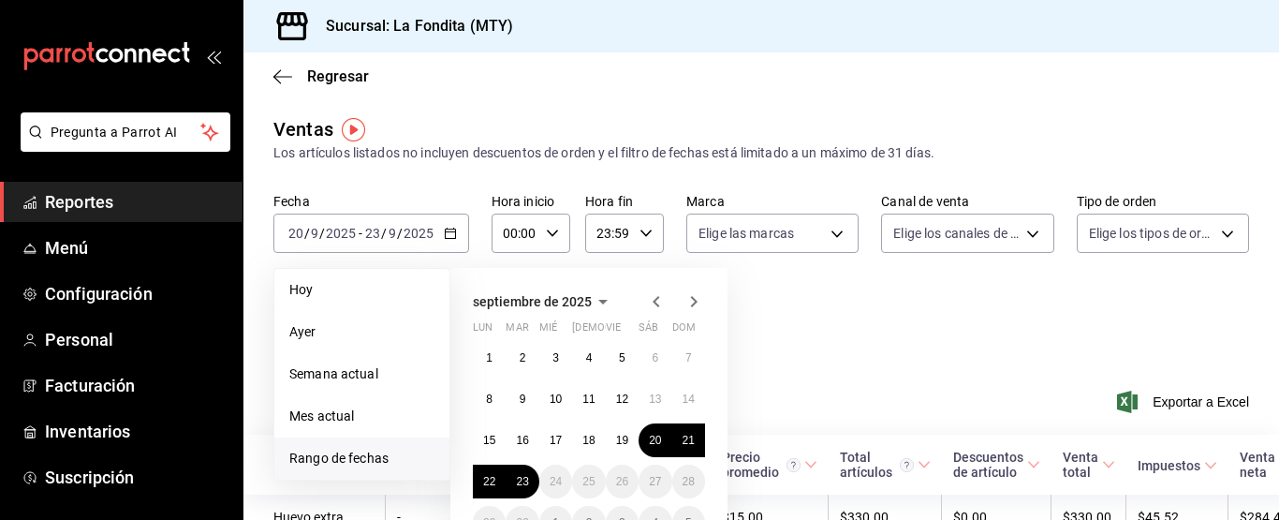
click at [306, 334] on span "Ayer" at bounding box center [361, 332] width 145 height 20
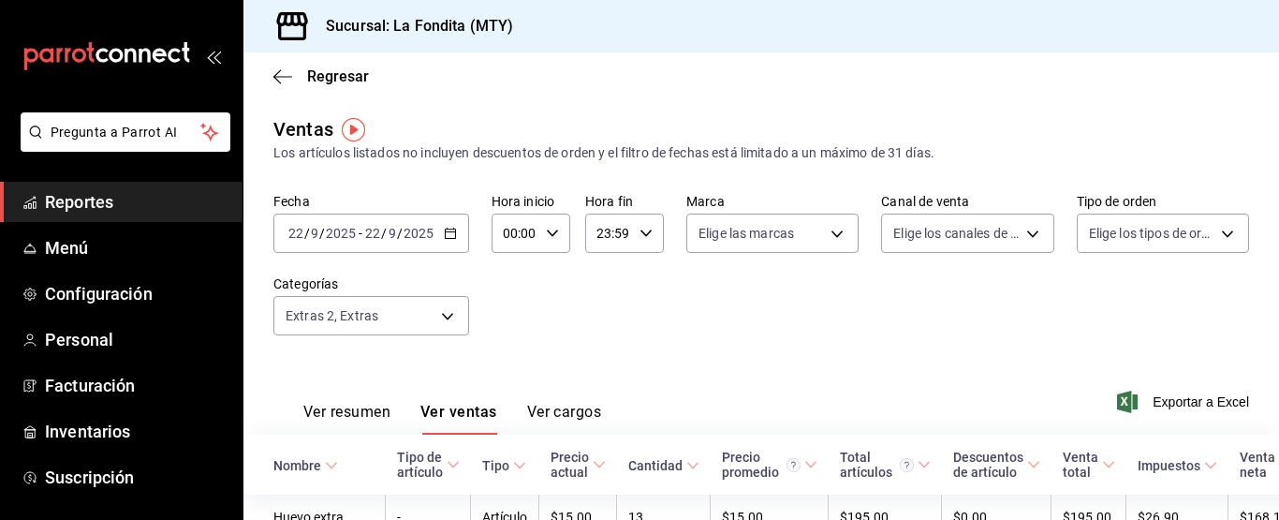
click at [451, 235] on icon "button" at bounding box center [450, 233] width 13 height 13
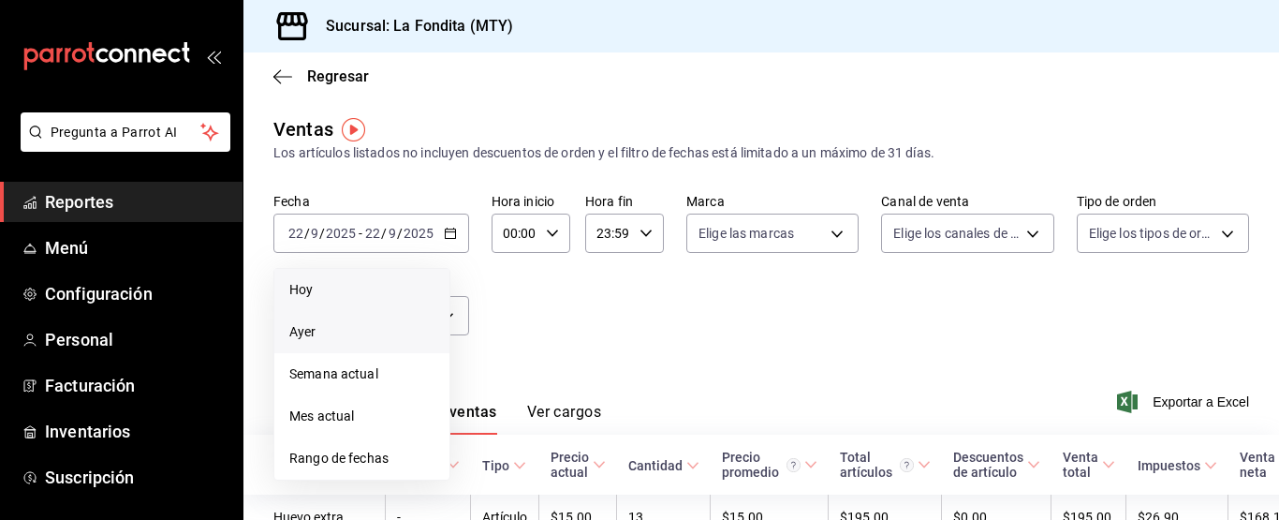
click at [340, 286] on span "Hoy" at bounding box center [361, 290] width 145 height 20
